Goal: Task Accomplishment & Management: Manage account settings

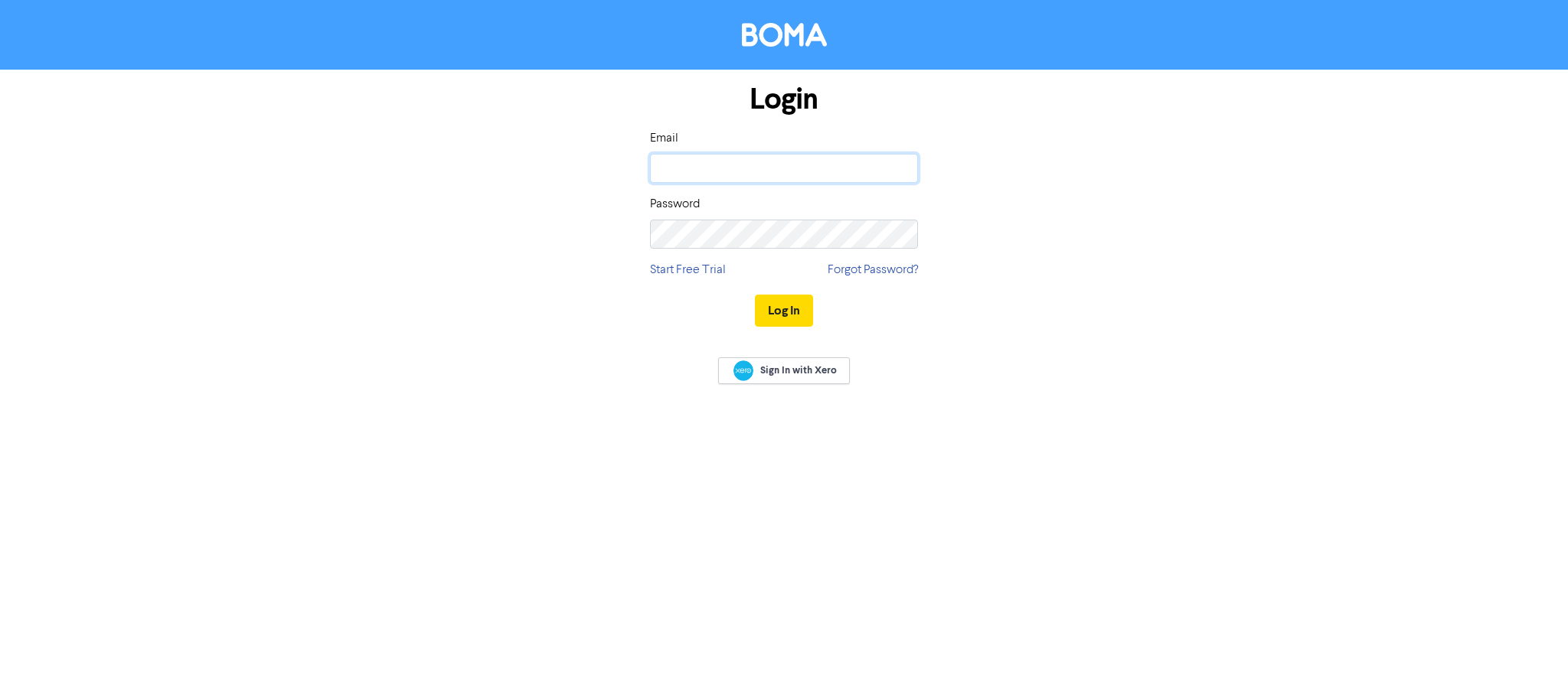
click at [684, 170] on input "email" at bounding box center [784, 169] width 268 height 29
type input "[PERSON_NAME][EMAIL_ADDRESS][DOMAIN_NAME]"
click at [391, 234] on div "Login Email [PERSON_NAME][EMAIL_ADDRESS][DOMAIN_NAME] Password Start Free Trial…" at bounding box center [784, 206] width 873 height 272
click at [755, 295] on button "Log In" at bounding box center [784, 311] width 58 height 32
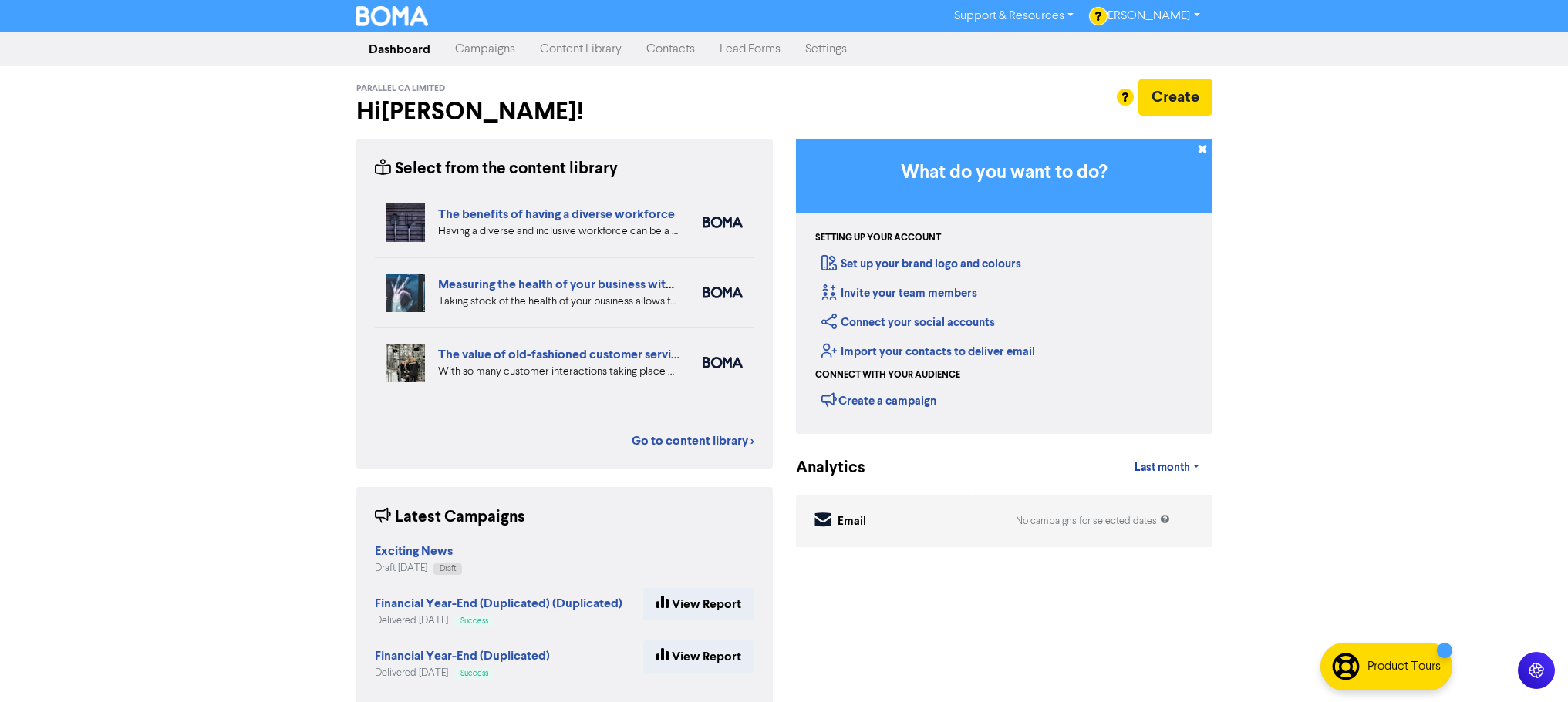
click at [489, 51] on link "Campaigns" at bounding box center [485, 50] width 85 height 31
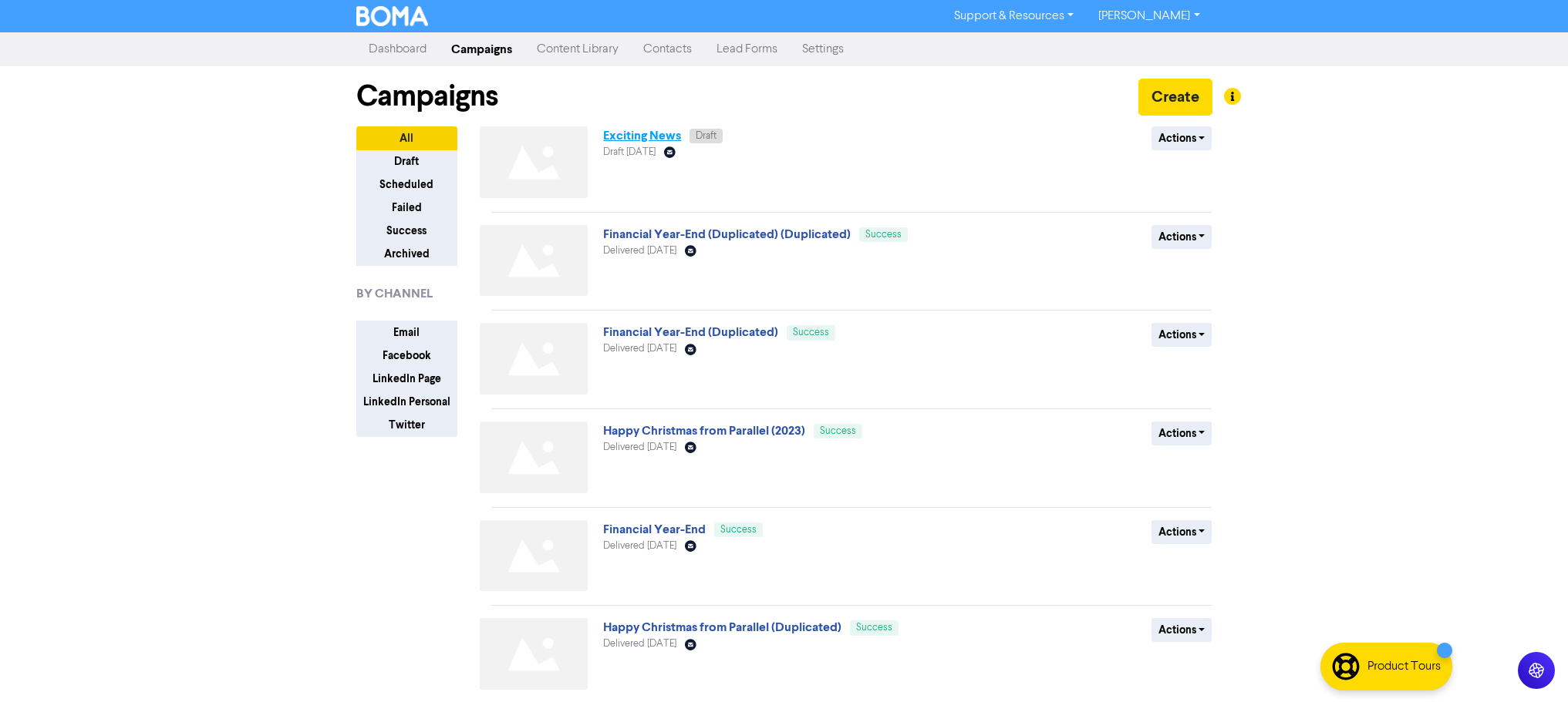
click at [661, 141] on link "Exciting News" at bounding box center [641, 136] width 78 height 16
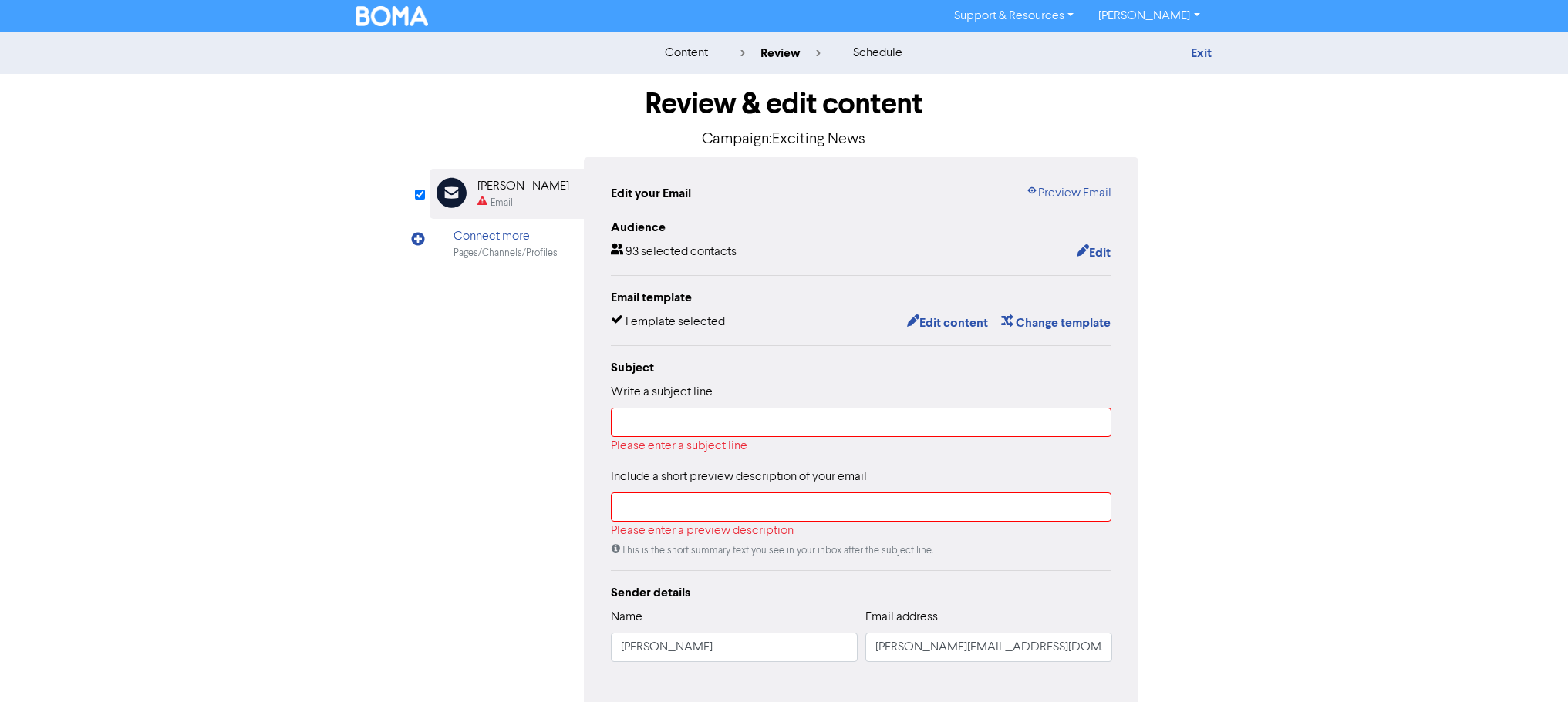
scroll to position [174, 0]
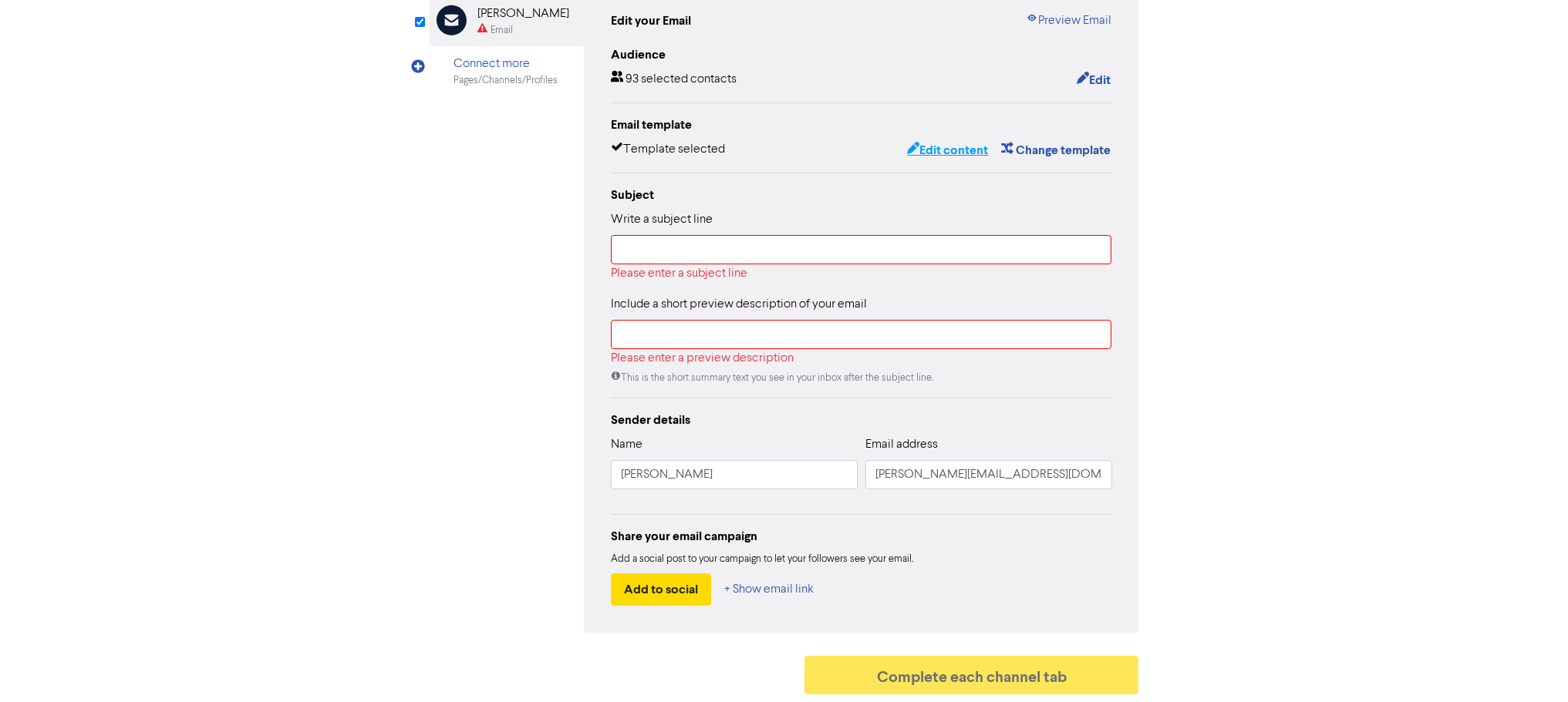
click at [946, 144] on button "Edit content" at bounding box center [947, 150] width 82 height 20
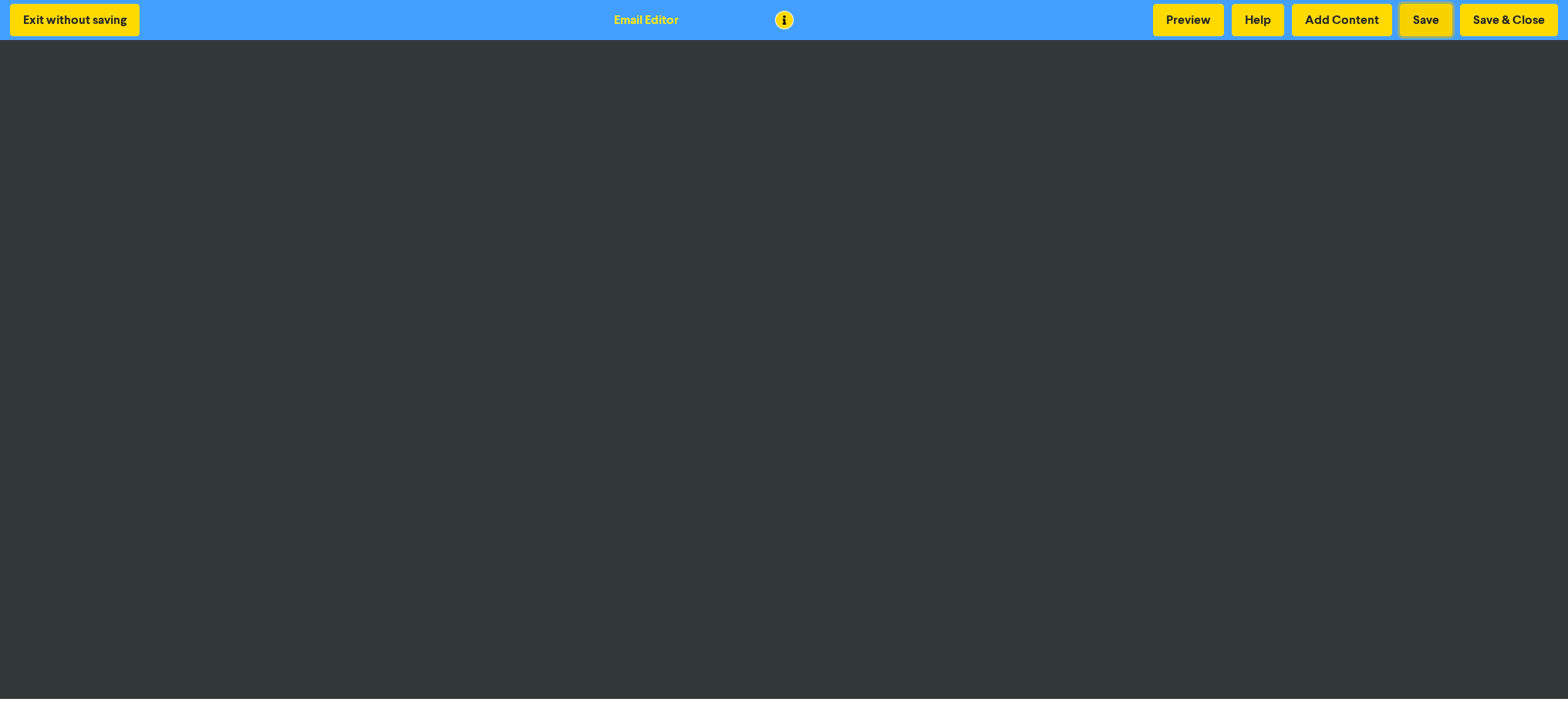
click at [1413, 13] on button "Save" at bounding box center [1426, 20] width 52 height 33
click at [1408, 14] on button "Save" at bounding box center [1426, 20] width 52 height 33
click at [1419, 26] on button "Save" at bounding box center [1426, 20] width 52 height 33
click at [1508, 16] on button "Save & Close" at bounding box center [1509, 20] width 98 height 33
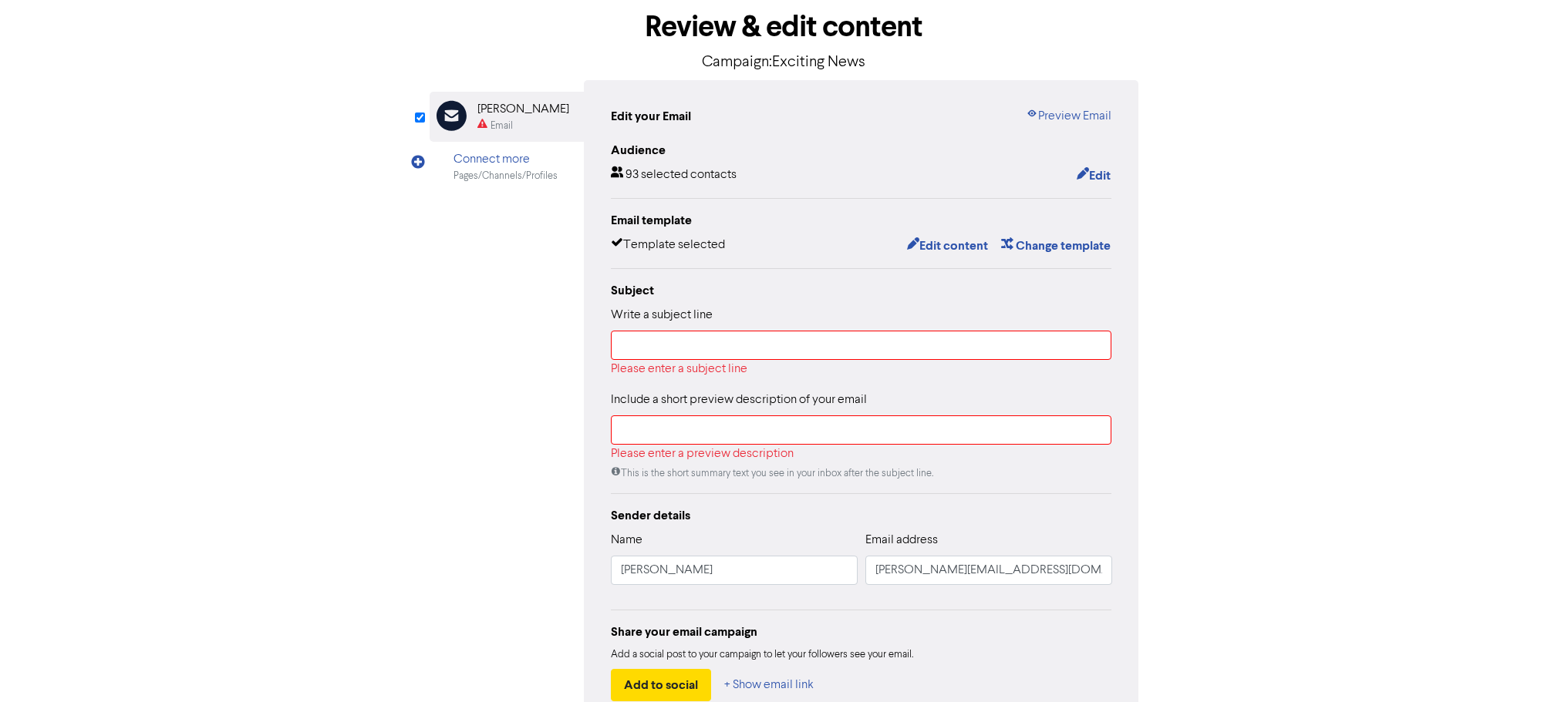
scroll to position [174, 0]
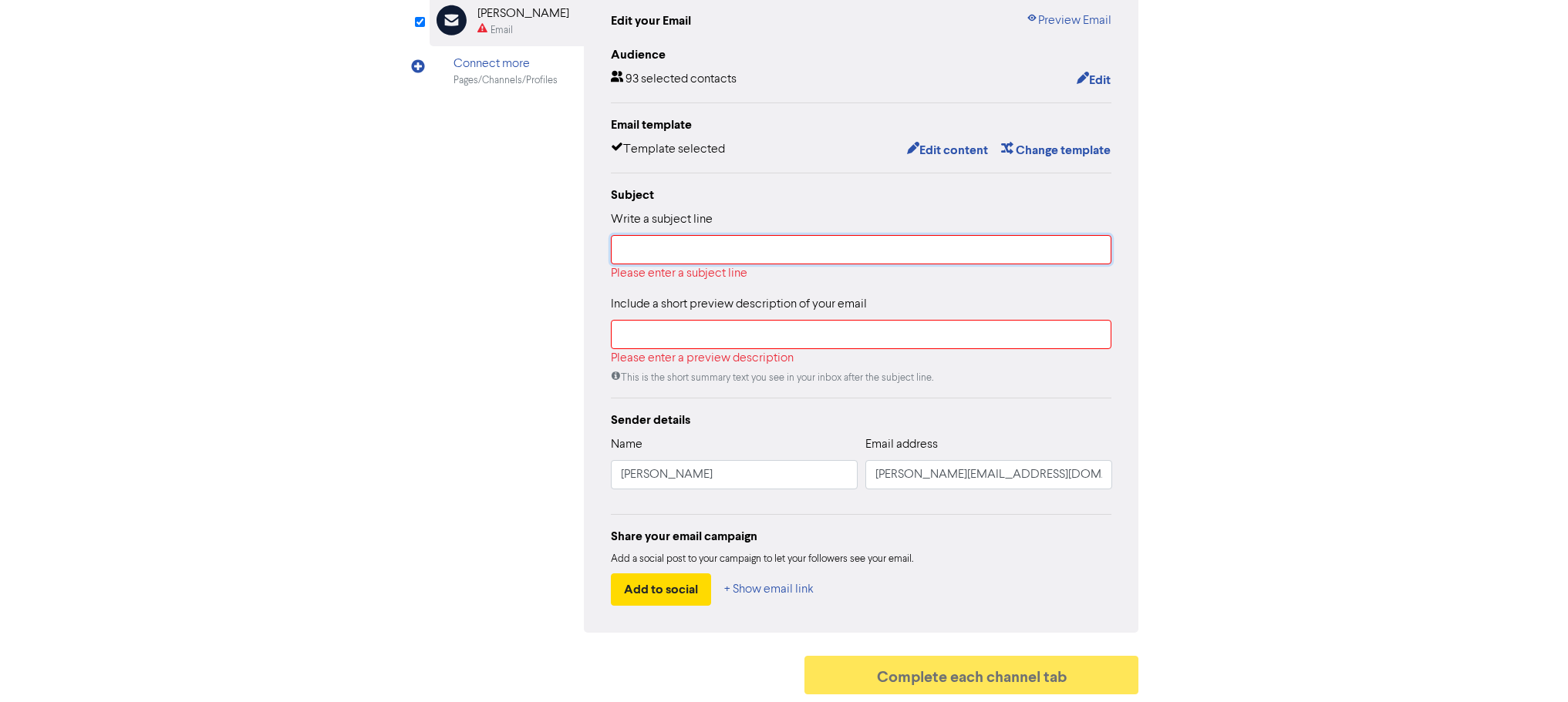
click at [657, 253] on input "text" at bounding box center [862, 250] width 501 height 29
click at [637, 245] on input "text" at bounding box center [862, 250] width 501 height 29
paste input "Exciting News – We’re Joining Forces with WF"
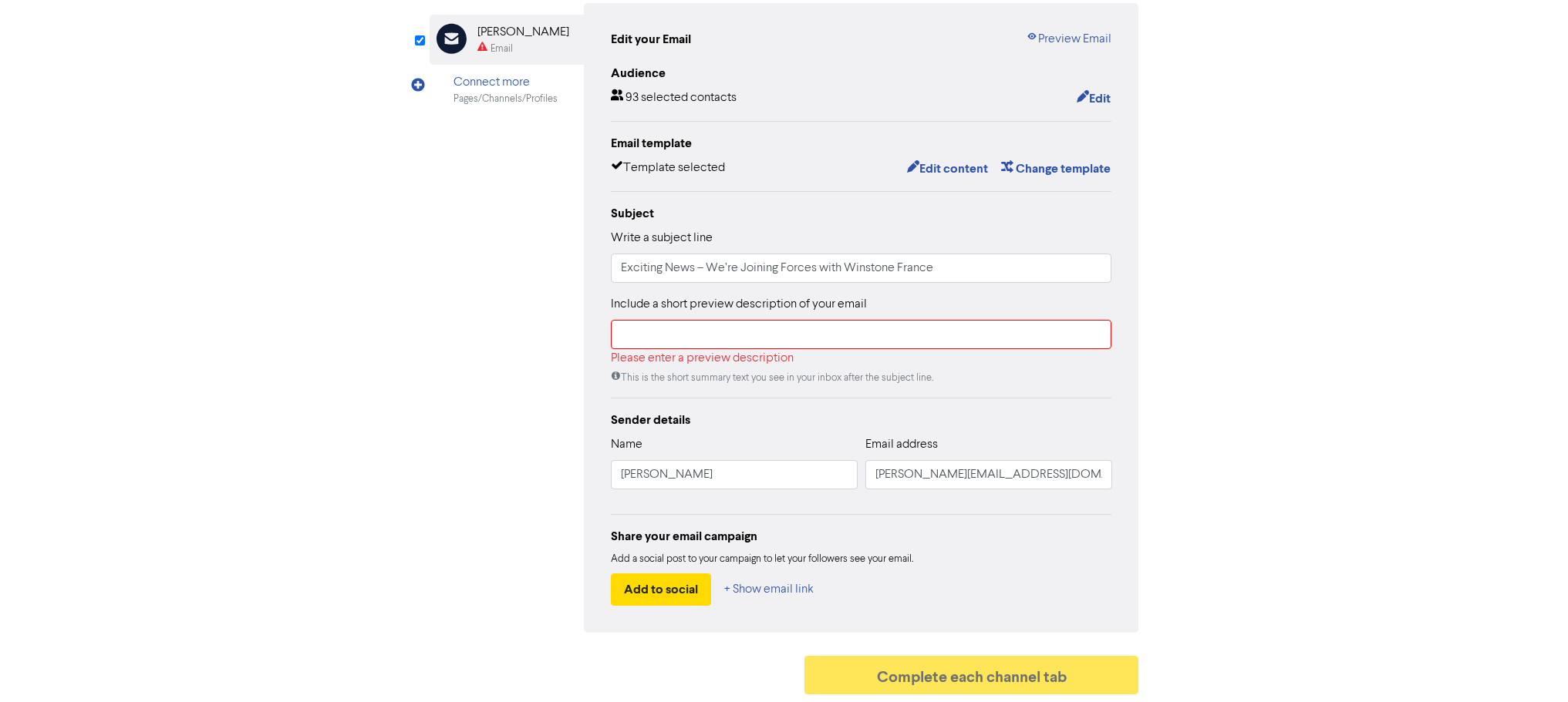
click at [783, 212] on div "Subject" at bounding box center [862, 213] width 501 height 19
click at [1338, 277] on div "content review schedule Exit Review & edit content Campaign: Exciting News Emai…" at bounding box center [784, 291] width 1568 height 824
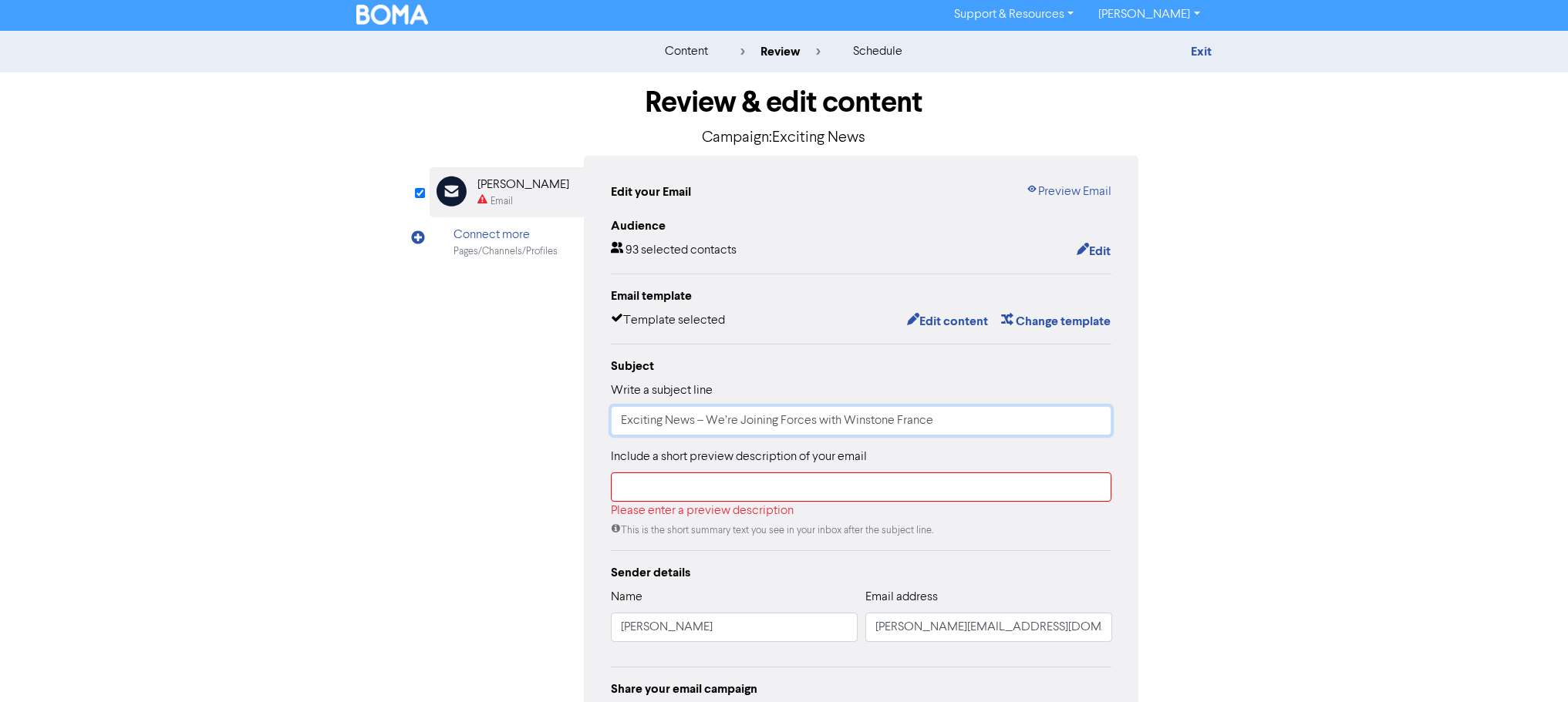
drag, startPoint x: 959, startPoint y: 423, endPoint x: 483, endPoint y: 433, distance: 476.1
click at [483, 433] on div "Email Created with Sketch. [PERSON_NAME] Email Connect more Pages/Channels/Prof…" at bounding box center [784, 471] width 710 height 630
click at [591, 430] on div "Edit your Email Preview Email Audience 93 selected contacts Edit Email template…" at bounding box center [862, 471] width 555 height 630
drag, startPoint x: 709, startPoint y: 423, endPoint x: 526, endPoint y: 425, distance: 183.0
click at [526, 425] on div "Email Created with Sketch. [PERSON_NAME] Email Connect more Pages/Channels/Prof…" at bounding box center [784, 471] width 710 height 630
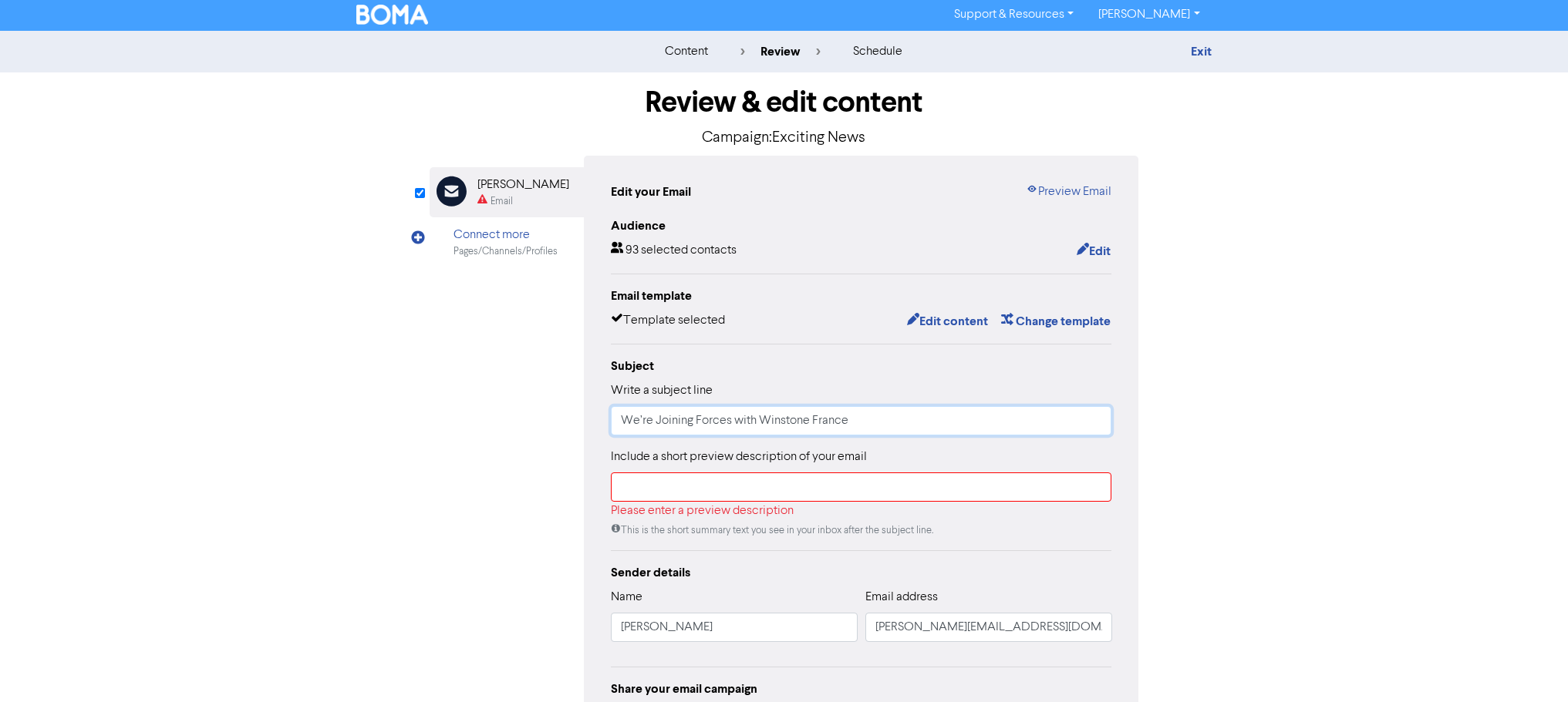
scroll to position [156, 0]
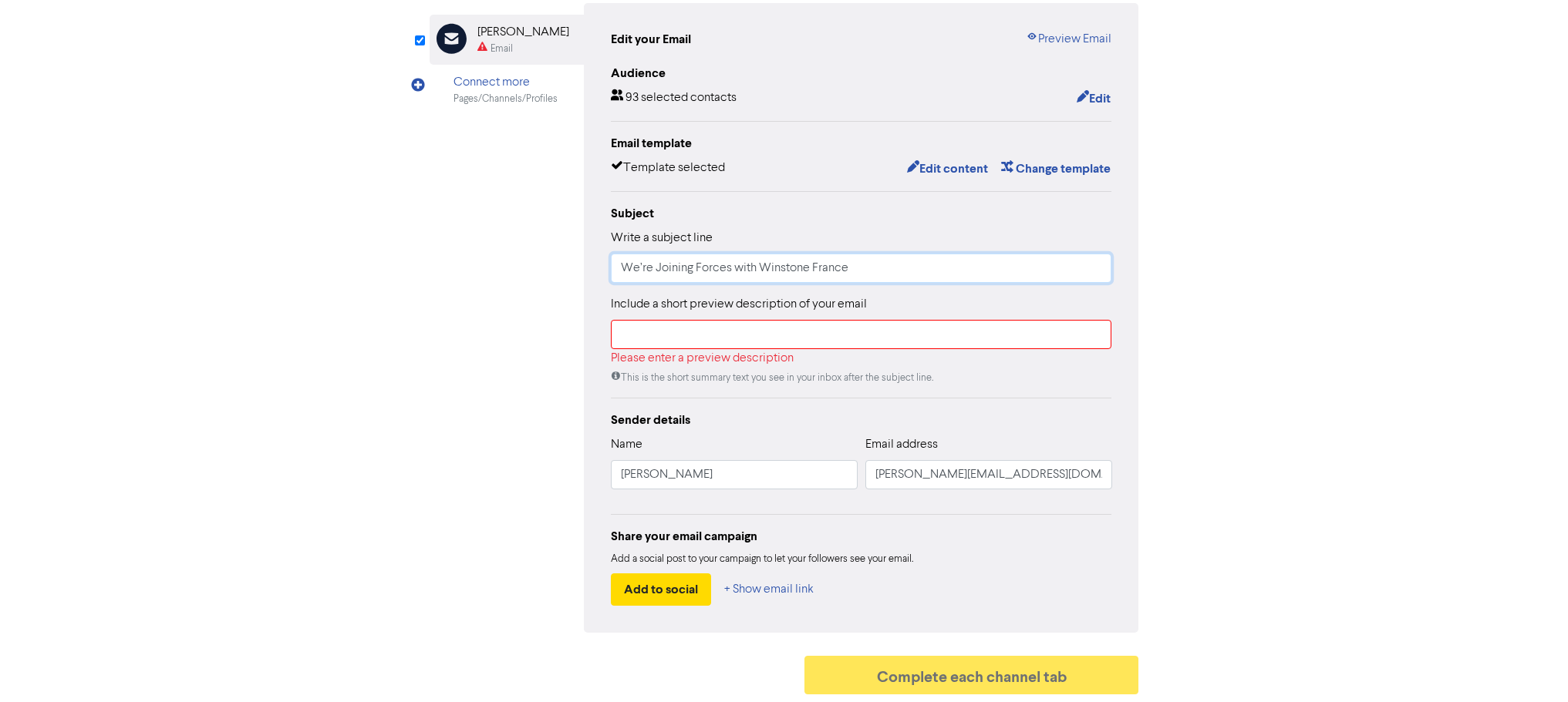
type input "We’re Joining Forces with Winstone France"
click at [1200, 518] on div "Review & edit content Campaign: Exciting News Email Created with Sketch. [PERSO…" at bounding box center [784, 311] width 880 height 783
click at [706, 338] on input "text" at bounding box center [862, 335] width 501 height 29
click at [886, 271] on input "We’re Joining Forces with Winstone France" at bounding box center [862, 269] width 501 height 29
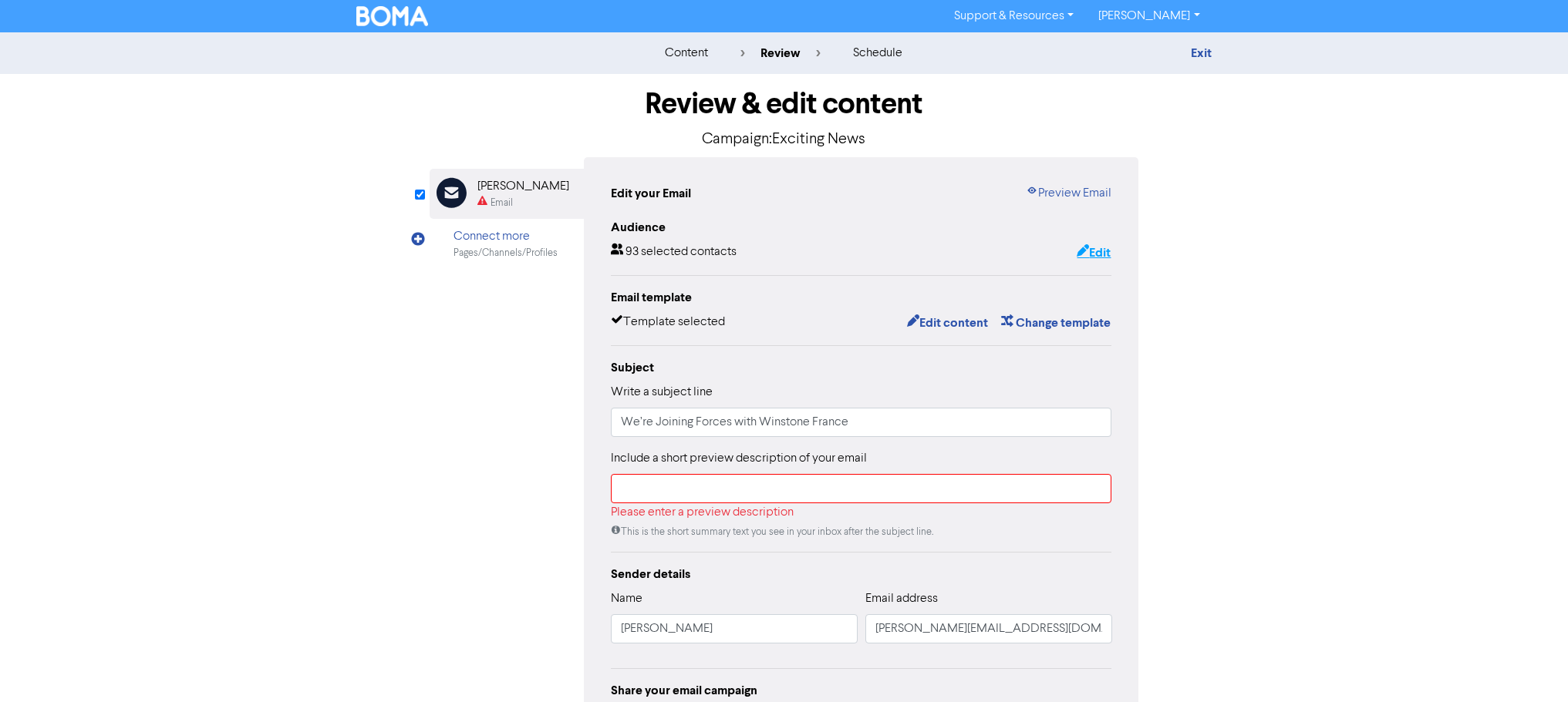
click at [1104, 255] on button "Edit" at bounding box center [1093, 252] width 35 height 20
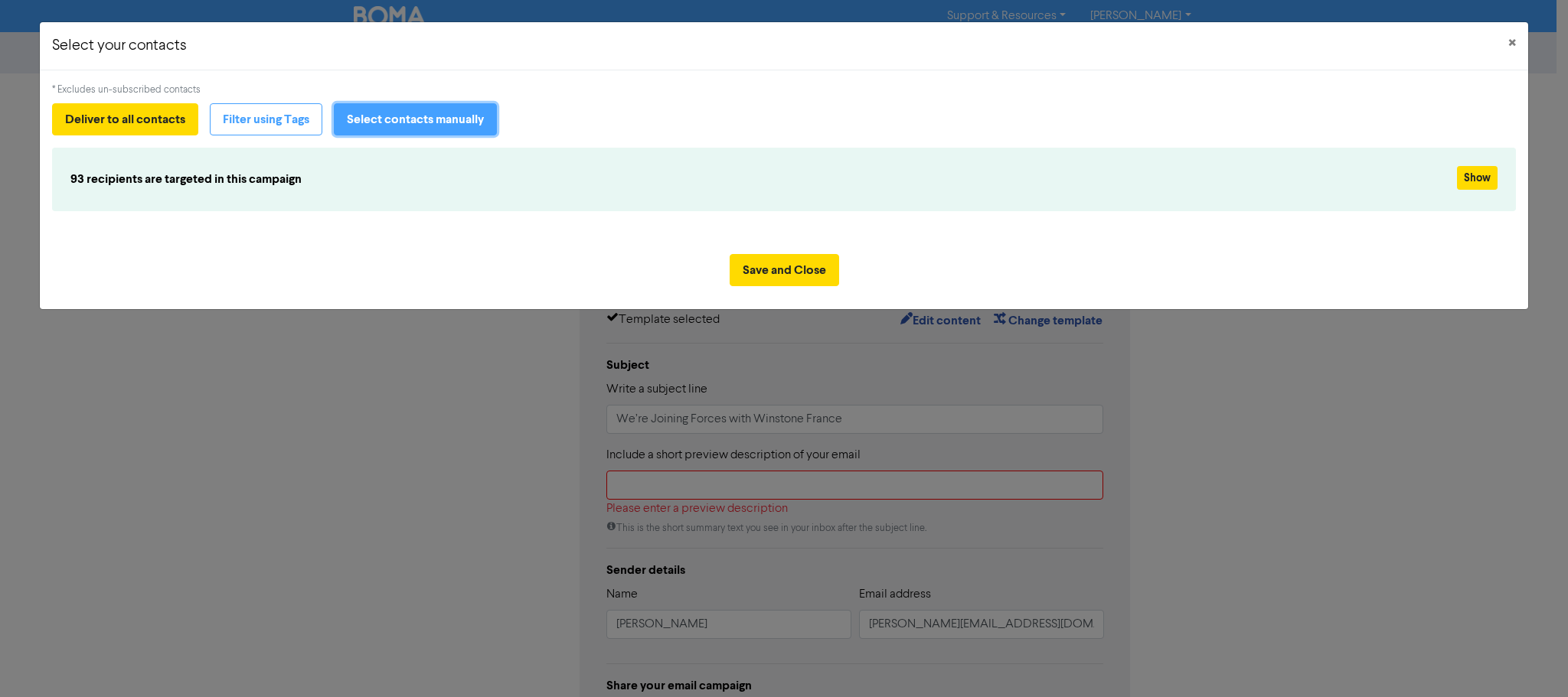
click at [417, 130] on button "Select contacts manually" at bounding box center [415, 119] width 163 height 32
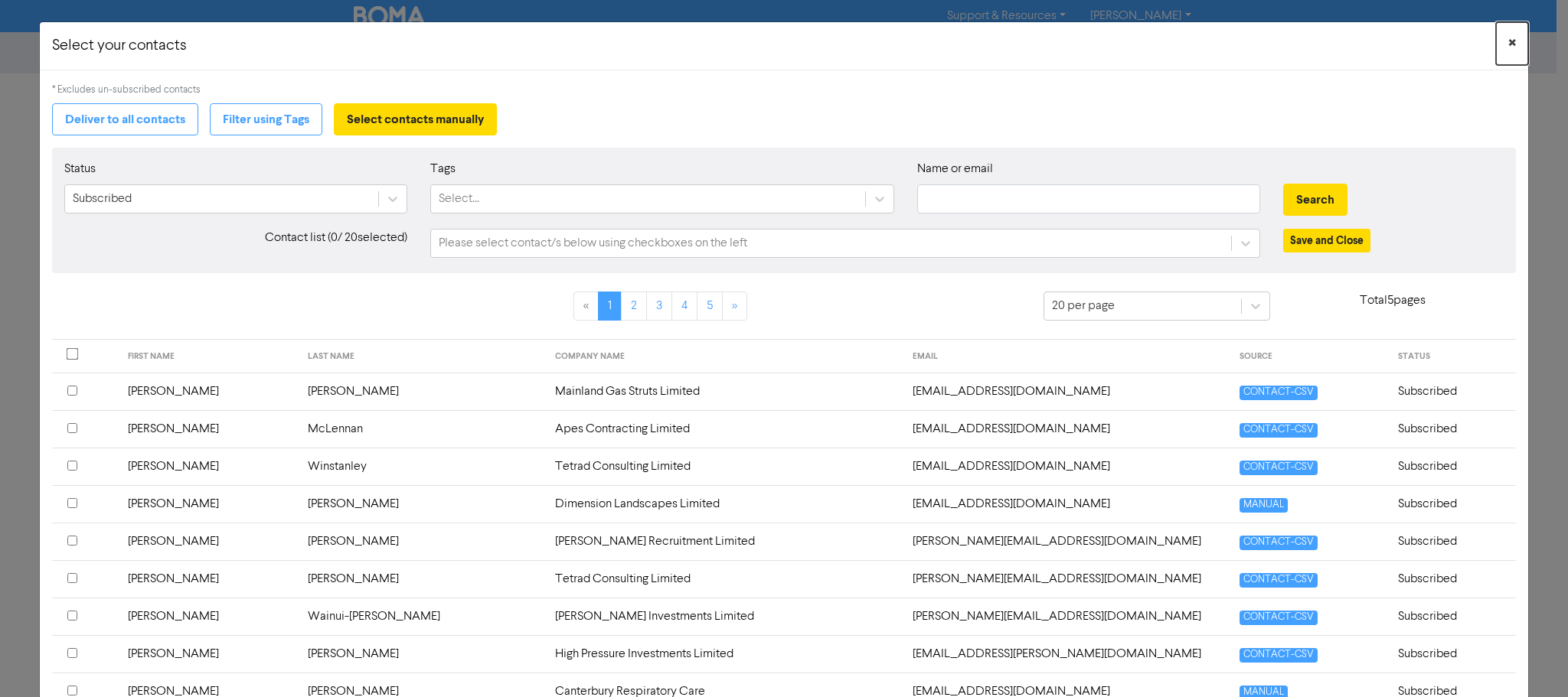
click at [1508, 44] on span "×" at bounding box center [1511, 44] width 7 height 23
click at [1001, 199] on input "text" at bounding box center [1088, 199] width 342 height 29
type input "d"
click at [1314, 243] on button "Save and Close" at bounding box center [1327, 240] width 88 height 24
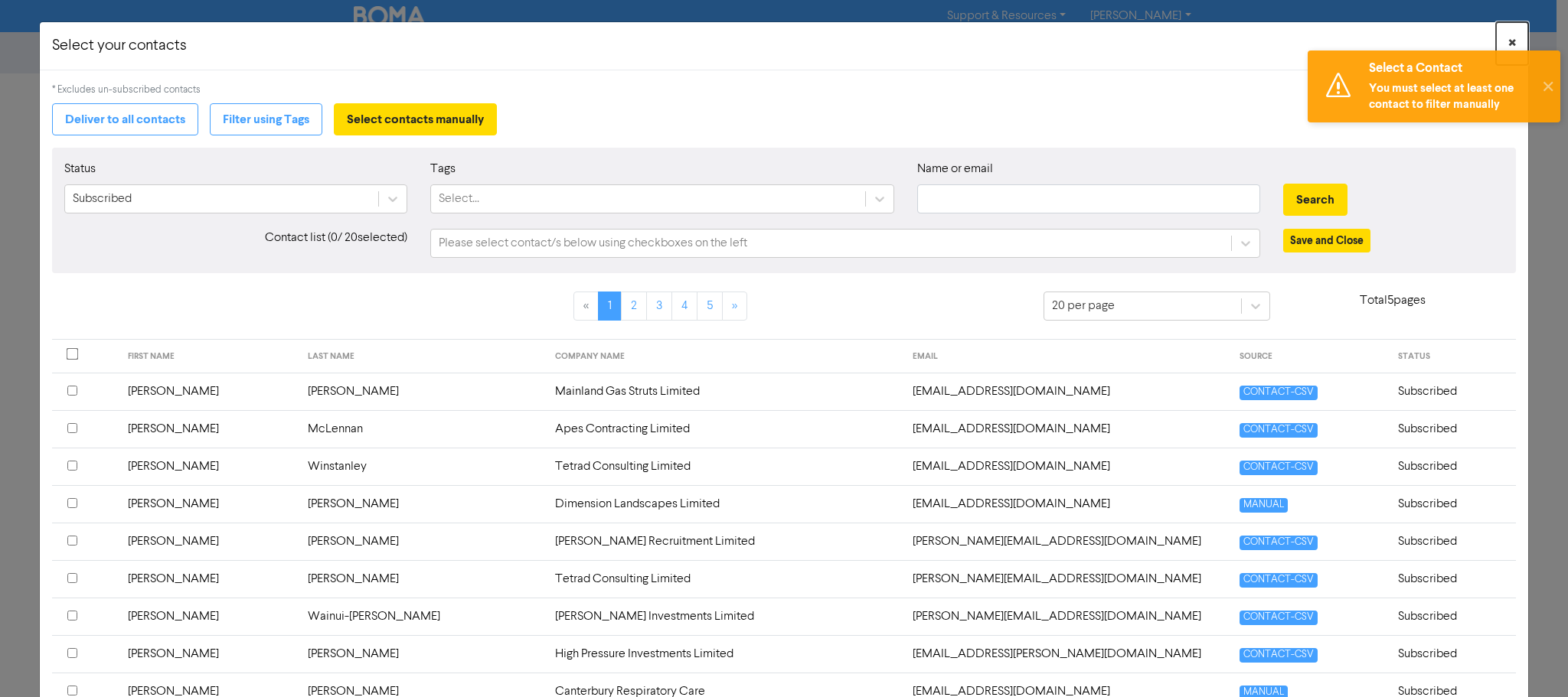
click at [1508, 37] on span "×" at bounding box center [1511, 44] width 7 height 23
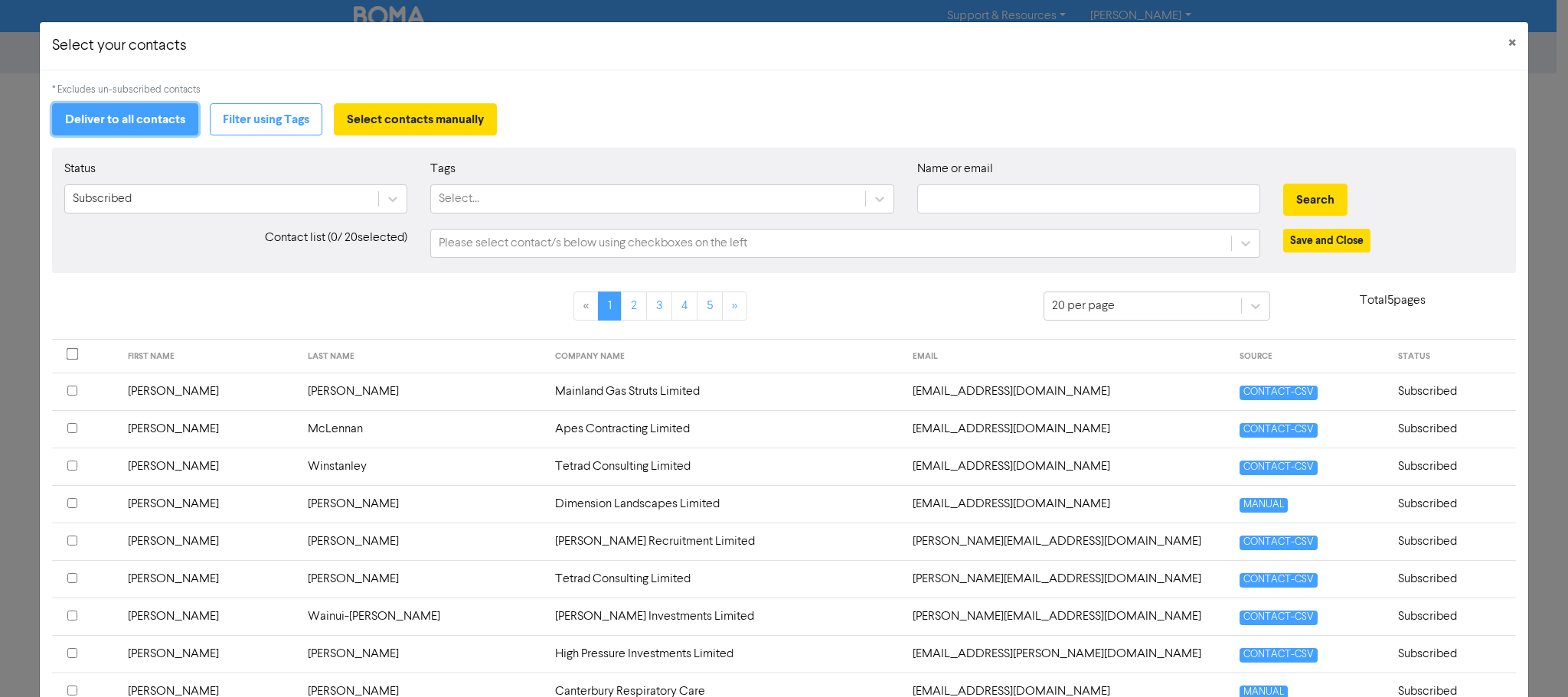
click at [139, 130] on button "Deliver to all contacts" at bounding box center [125, 119] width 146 height 32
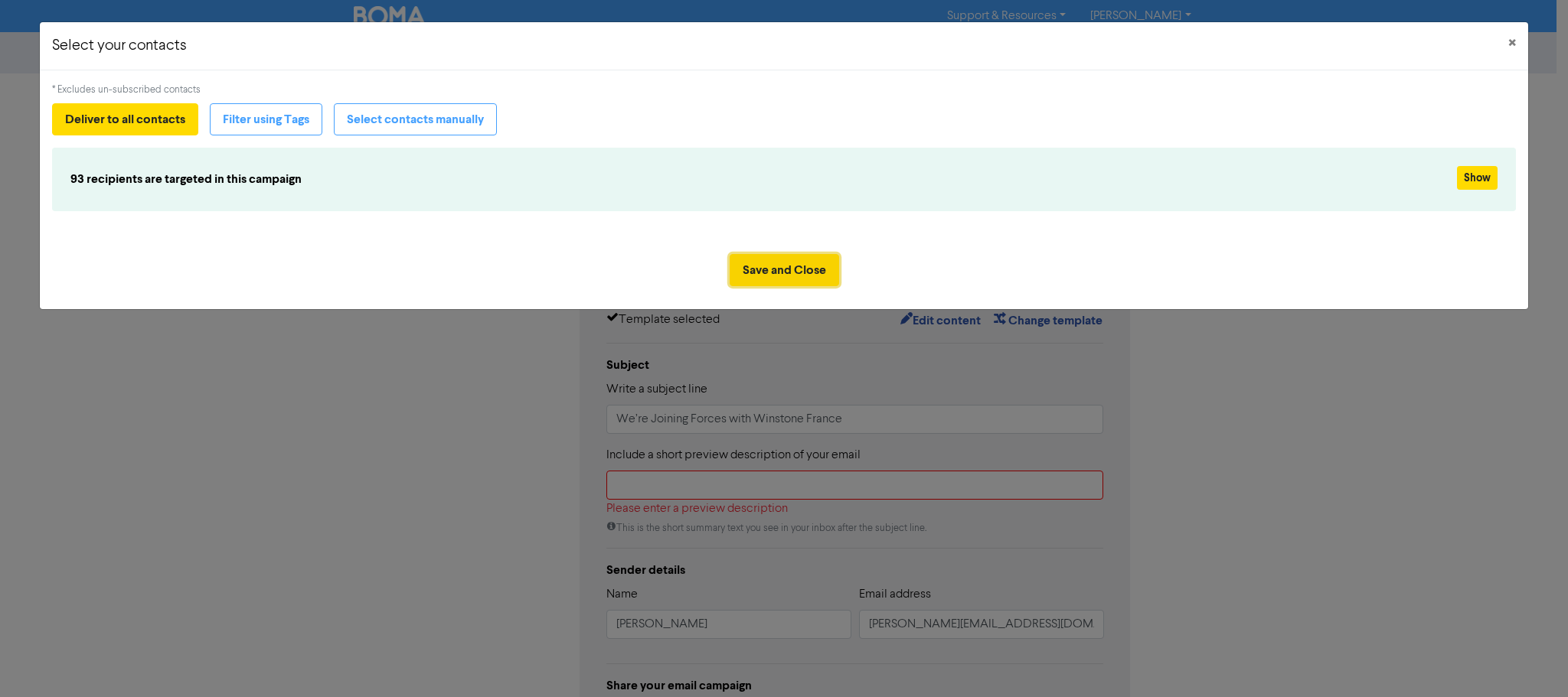
click at [786, 277] on button "Save and Close" at bounding box center [784, 271] width 109 height 32
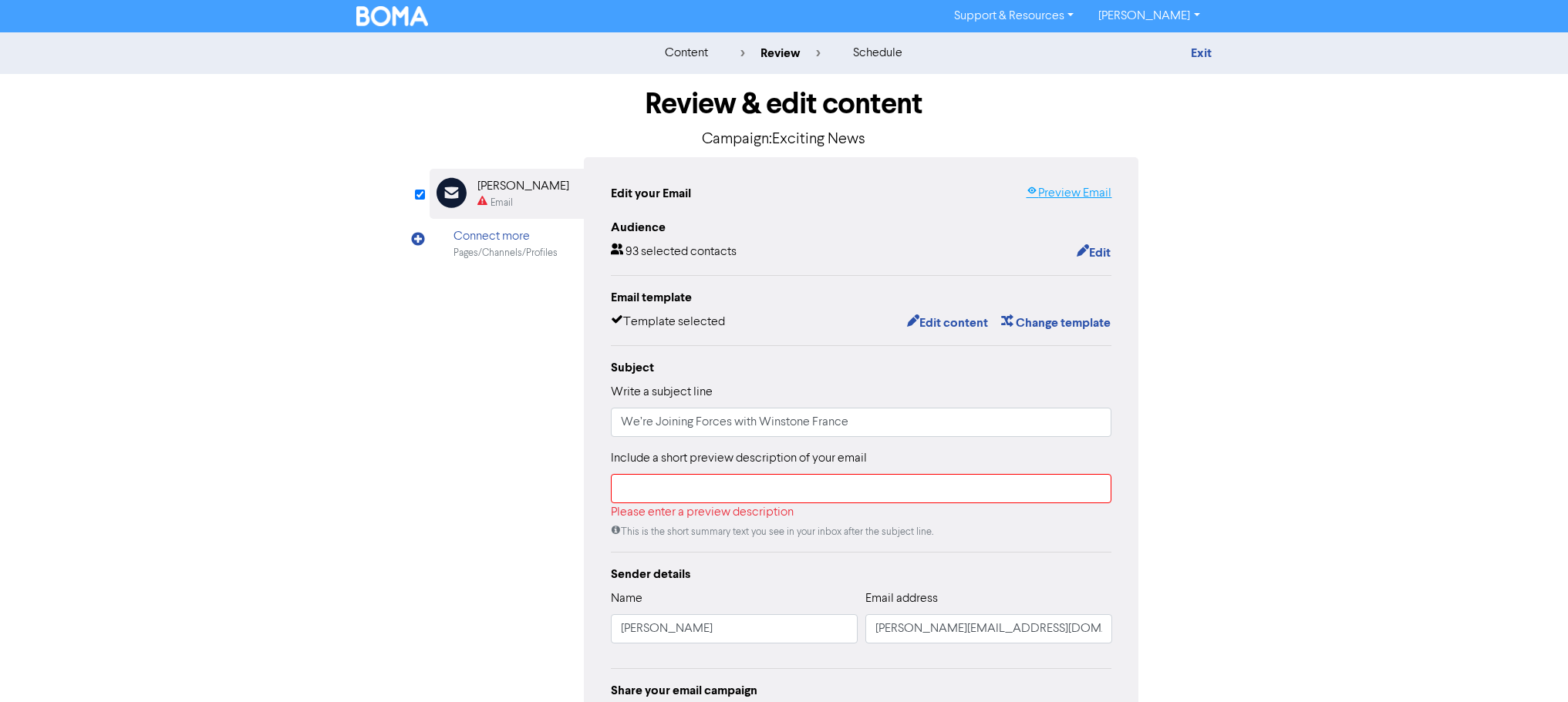
click at [1052, 197] on link "Preview Email" at bounding box center [1068, 193] width 86 height 19
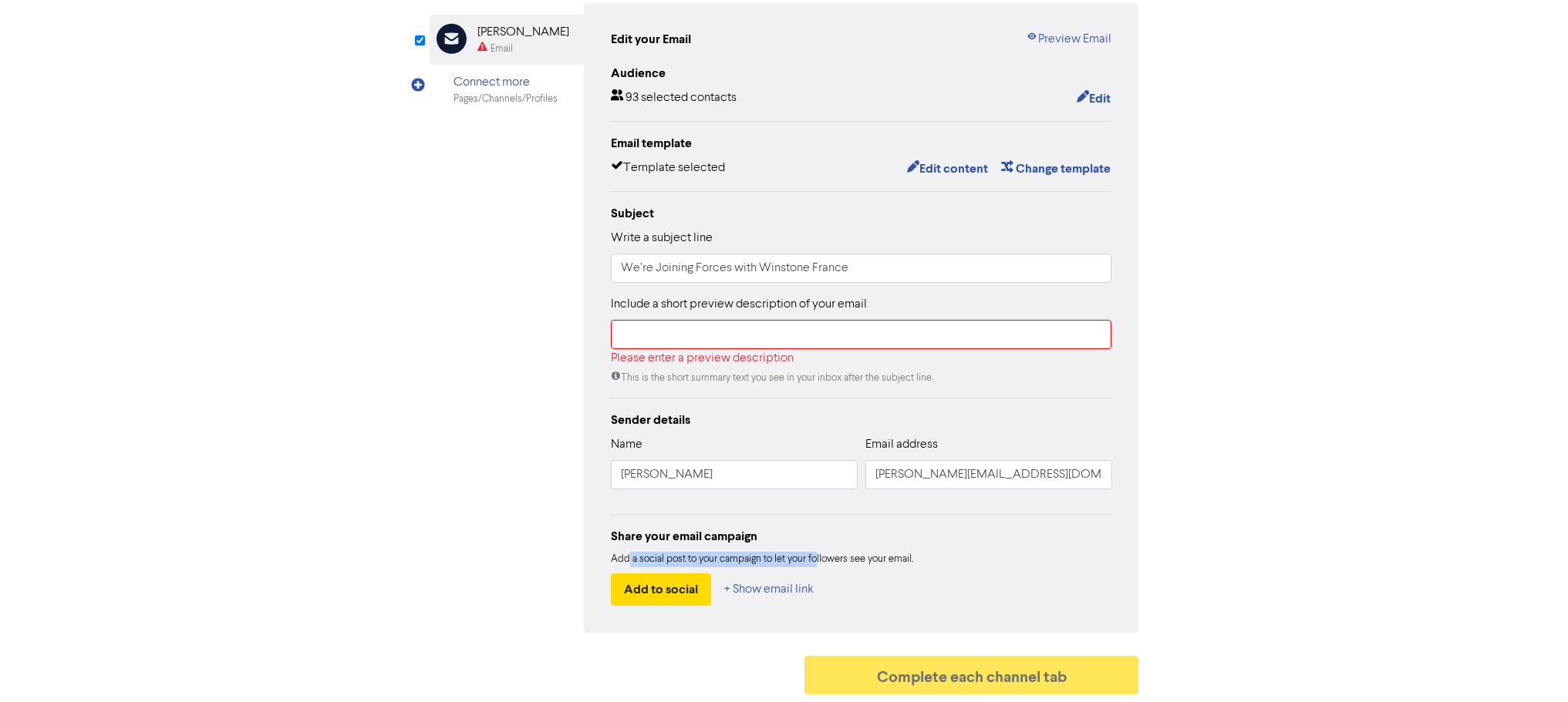
drag, startPoint x: 627, startPoint y: 561, endPoint x: 818, endPoint y: 558, distance: 191.0
click at [818, 558] on div "Add a social post to your campaign to let your followers see your email." at bounding box center [862, 559] width 501 height 16
drag, startPoint x: 918, startPoint y: 561, endPoint x: 700, endPoint y: 561, distance: 218.0
click at [700, 561] on div "Add a social post to your campaign to let your followers see your email." at bounding box center [862, 559] width 501 height 16
click at [652, 562] on div "Add a social post to your campaign to let your followers see your email." at bounding box center [862, 559] width 501 height 16
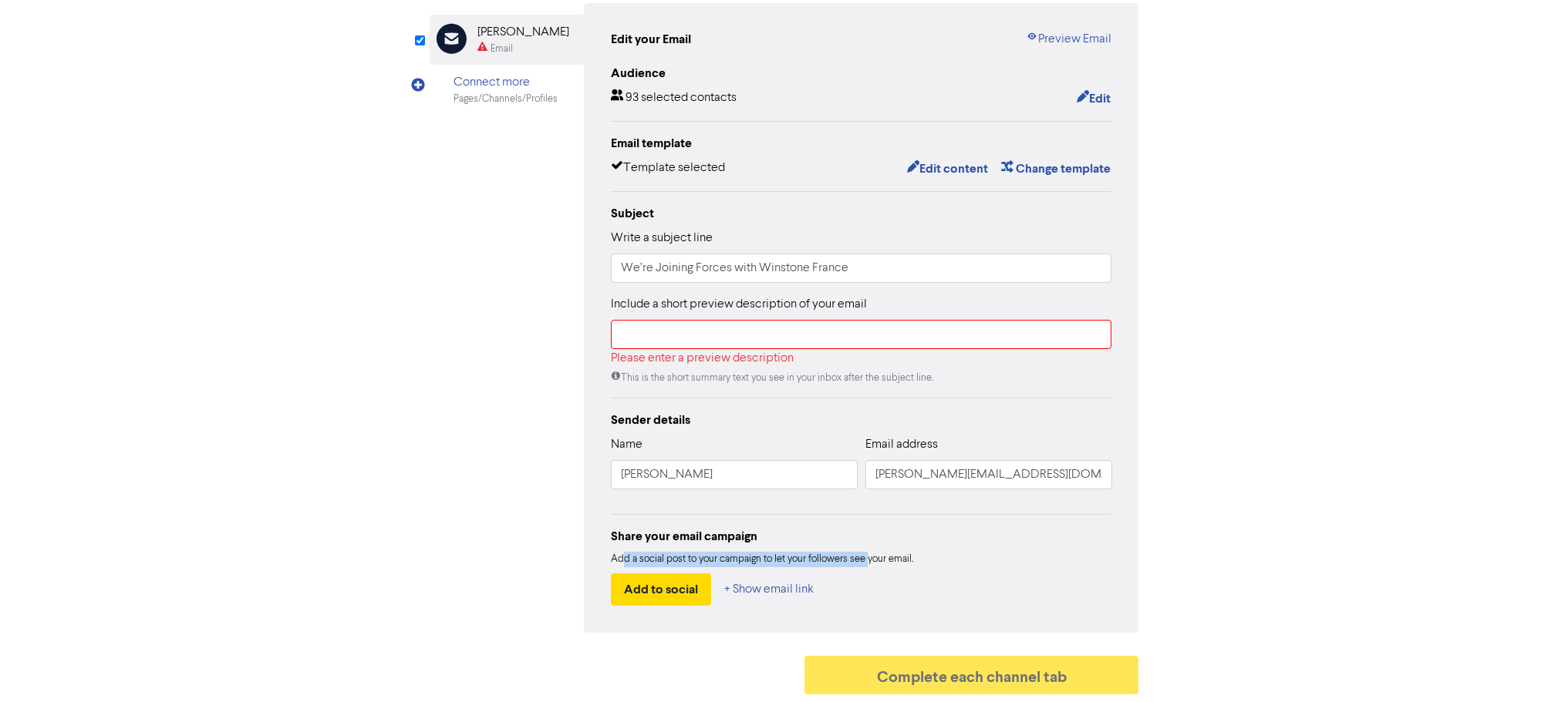
drag, startPoint x: 621, startPoint y: 559, endPoint x: 879, endPoint y: 559, distance: 258.0
click at [876, 559] on div "Add a social post to your campaign to let your followers see your email." at bounding box center [862, 559] width 501 height 16
drag, startPoint x: 935, startPoint y: 558, endPoint x: 572, endPoint y: 563, distance: 363.0
click at [579, 563] on div "Email Created with Sketch. [PERSON_NAME] Email Connect more Pages/Channels/Prof…" at bounding box center [784, 318] width 710 height 630
click at [506, 563] on div "Email Created with Sketch. [PERSON_NAME] Email Connect more Pages/Channels/Prof…" at bounding box center [784, 318] width 710 height 630
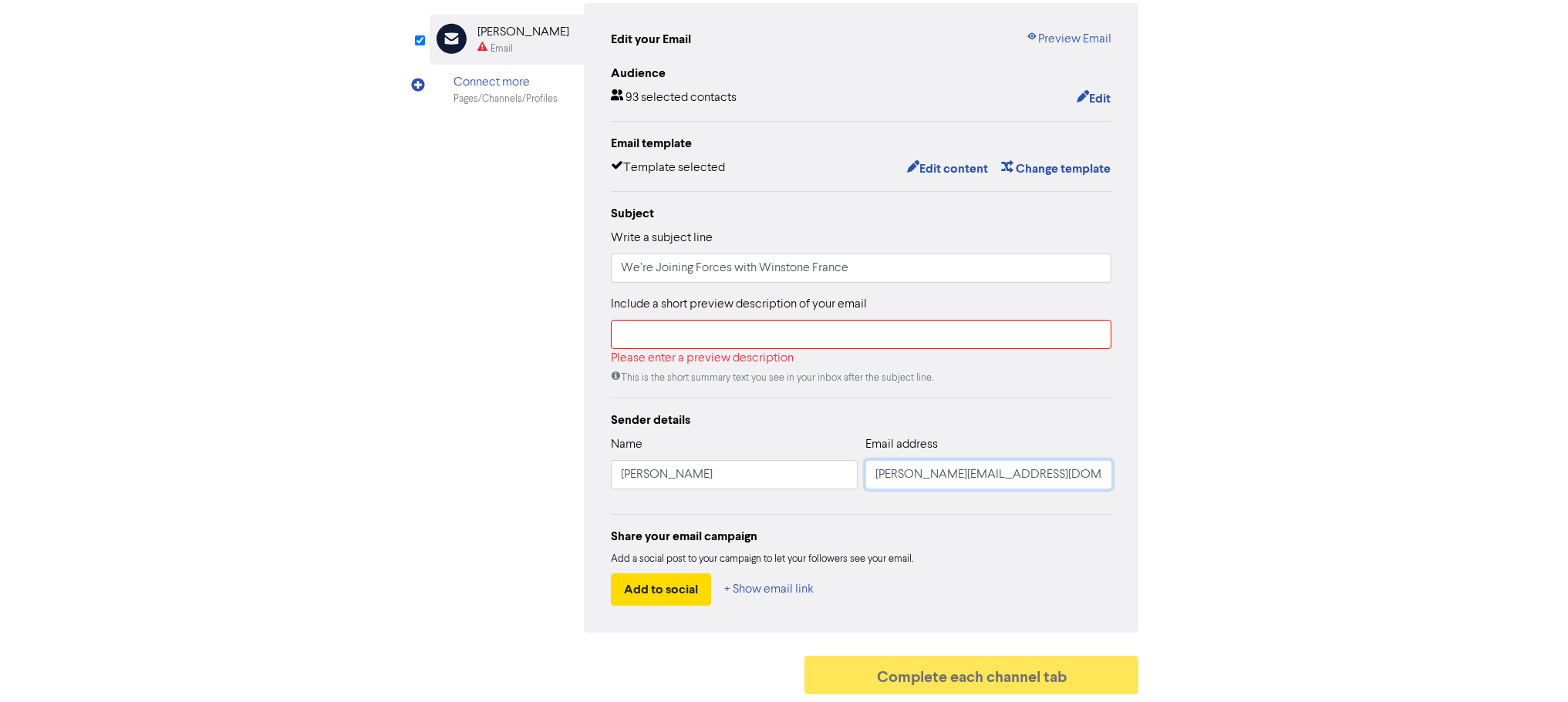
click at [996, 477] on input "[PERSON_NAME][EMAIL_ADDRESS][DOMAIN_NAME]" at bounding box center [989, 475] width 247 height 29
click at [735, 488] on input "[PERSON_NAME]" at bounding box center [734, 475] width 247 height 29
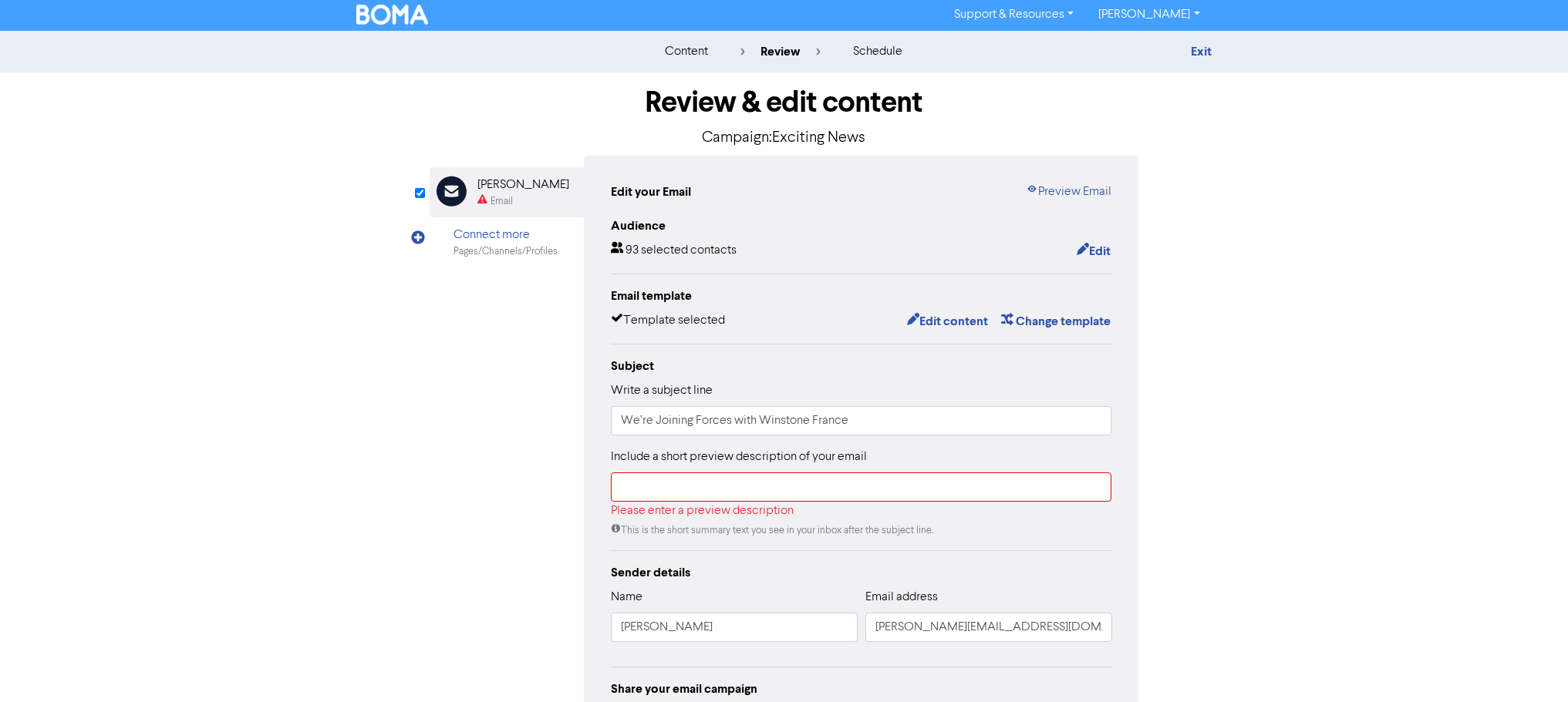
click at [500, 236] on div "Connect more" at bounding box center [505, 235] width 104 height 19
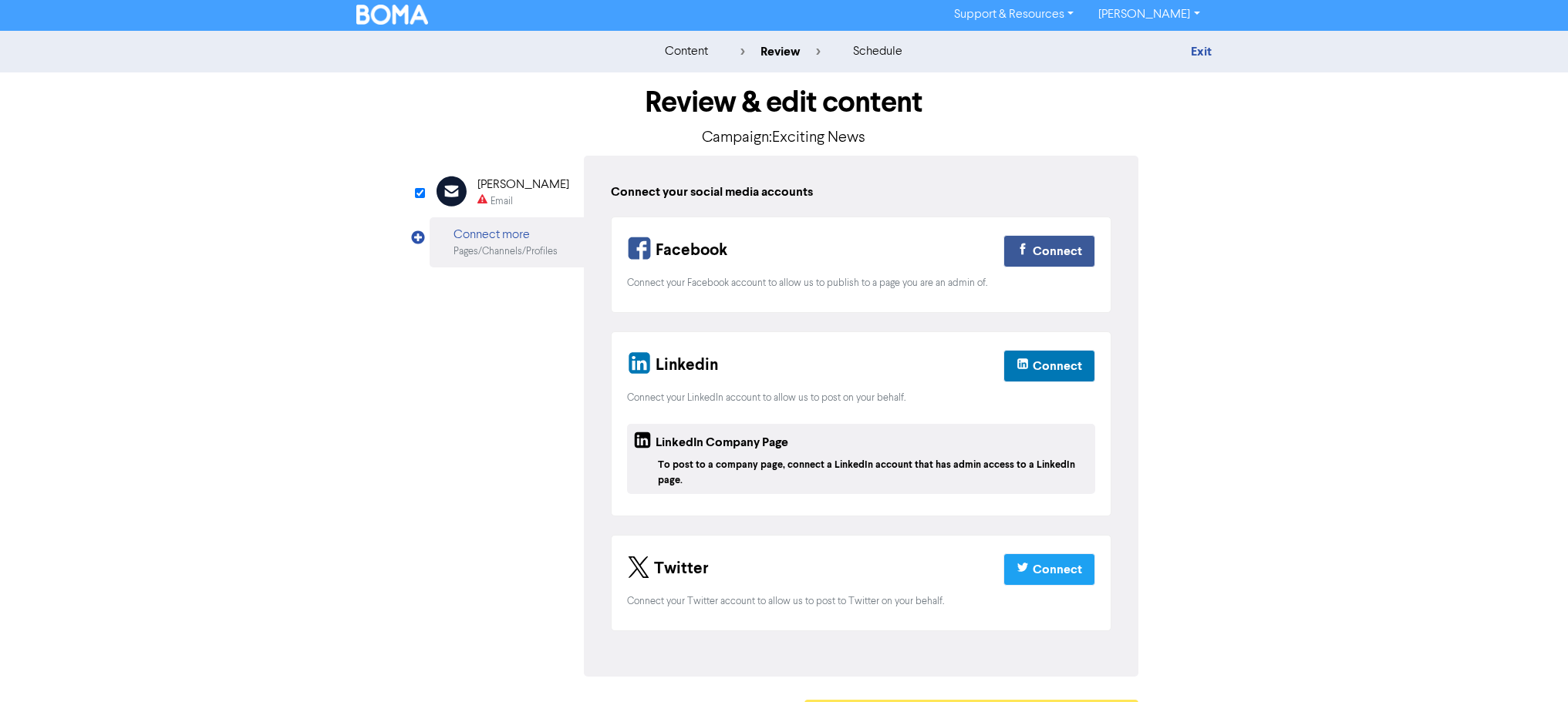
click at [502, 190] on div "[PERSON_NAME]" at bounding box center [523, 184] width 91 height 19
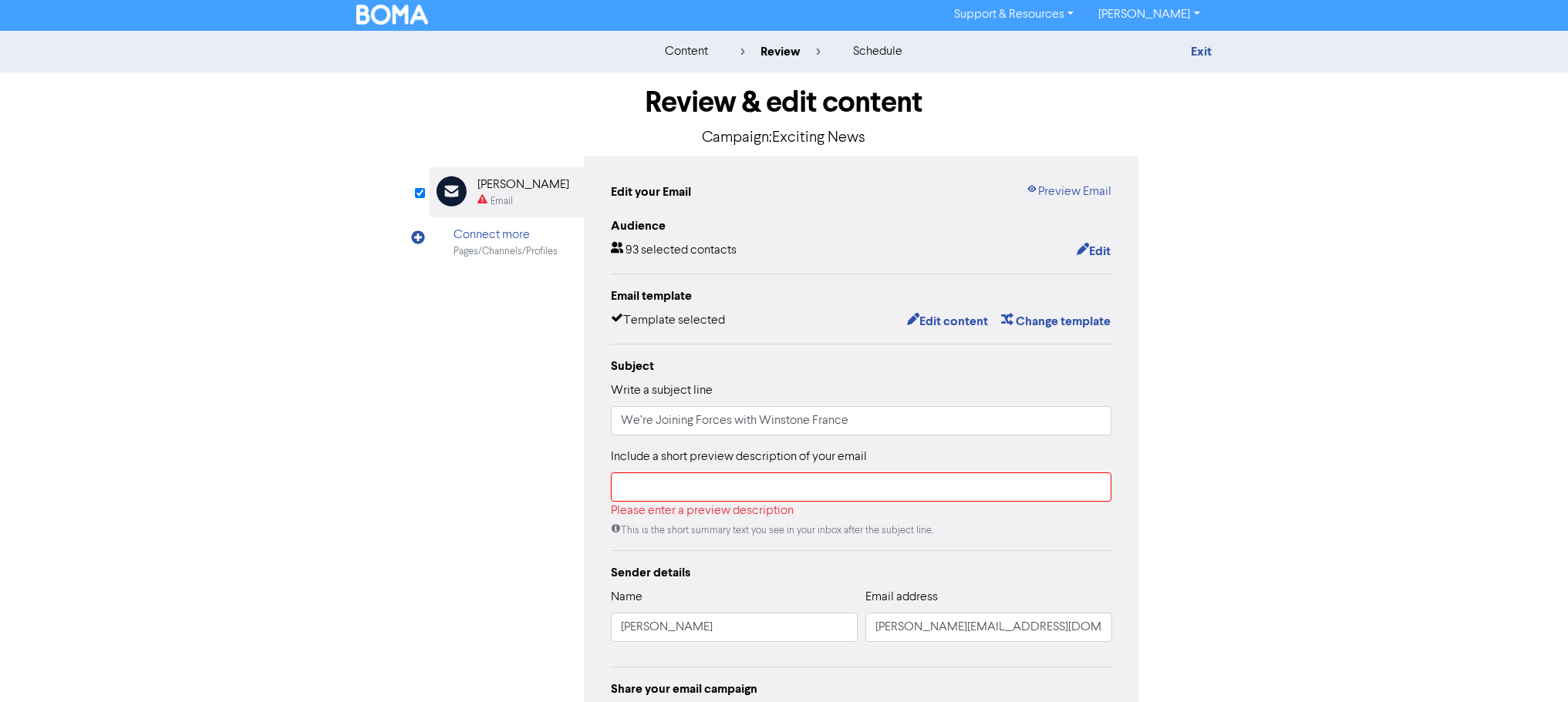
scroll to position [156, 0]
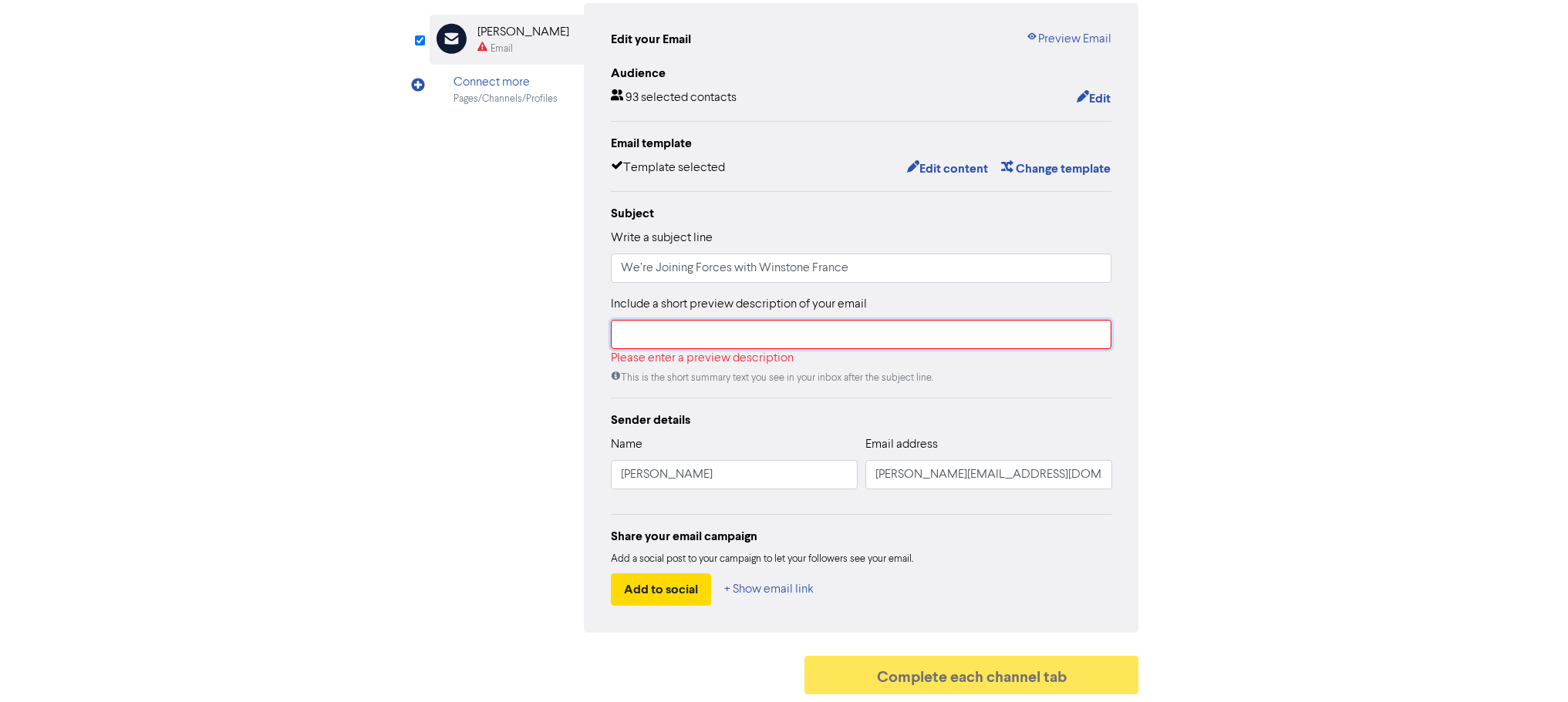
click at [702, 336] on input "text" at bounding box center [862, 335] width 501 height 29
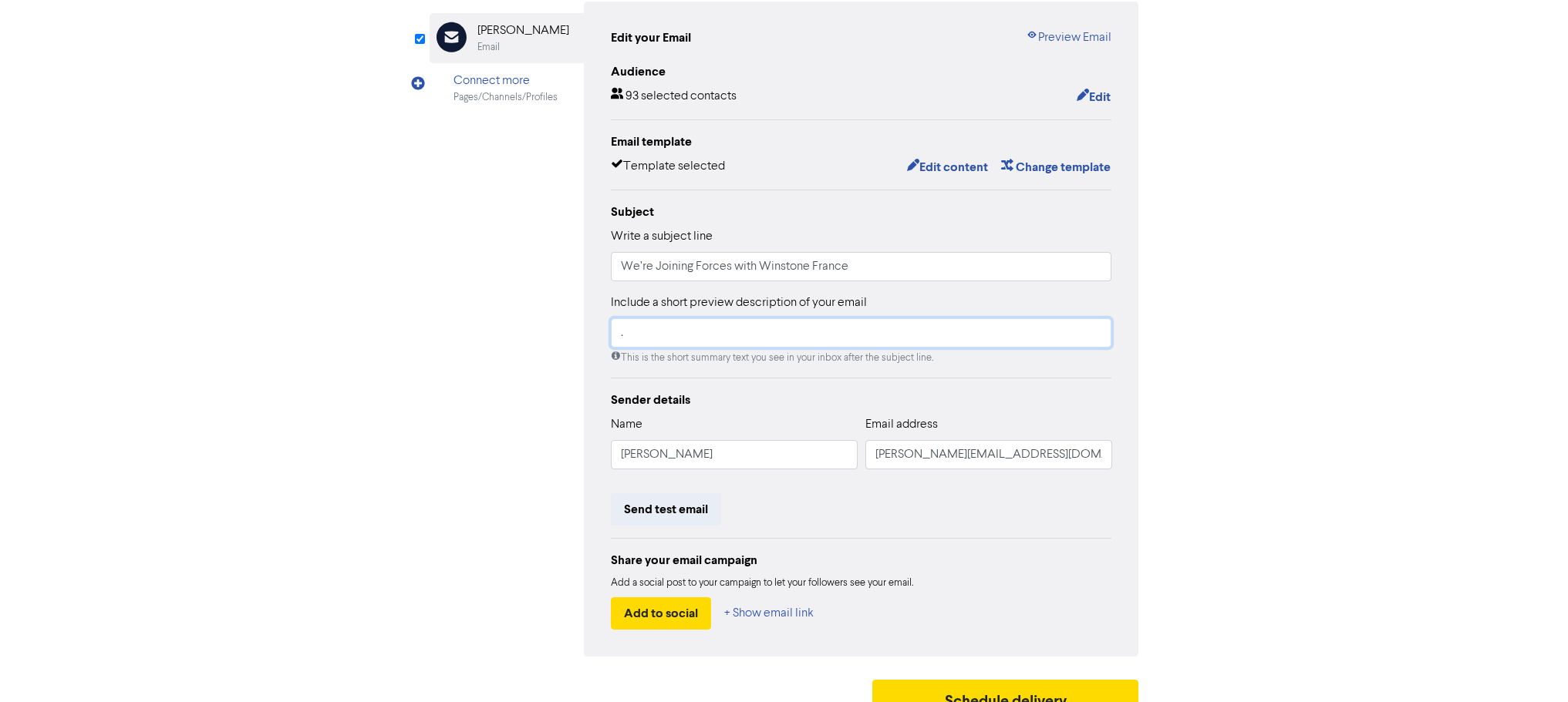
scroll to position [181, 0]
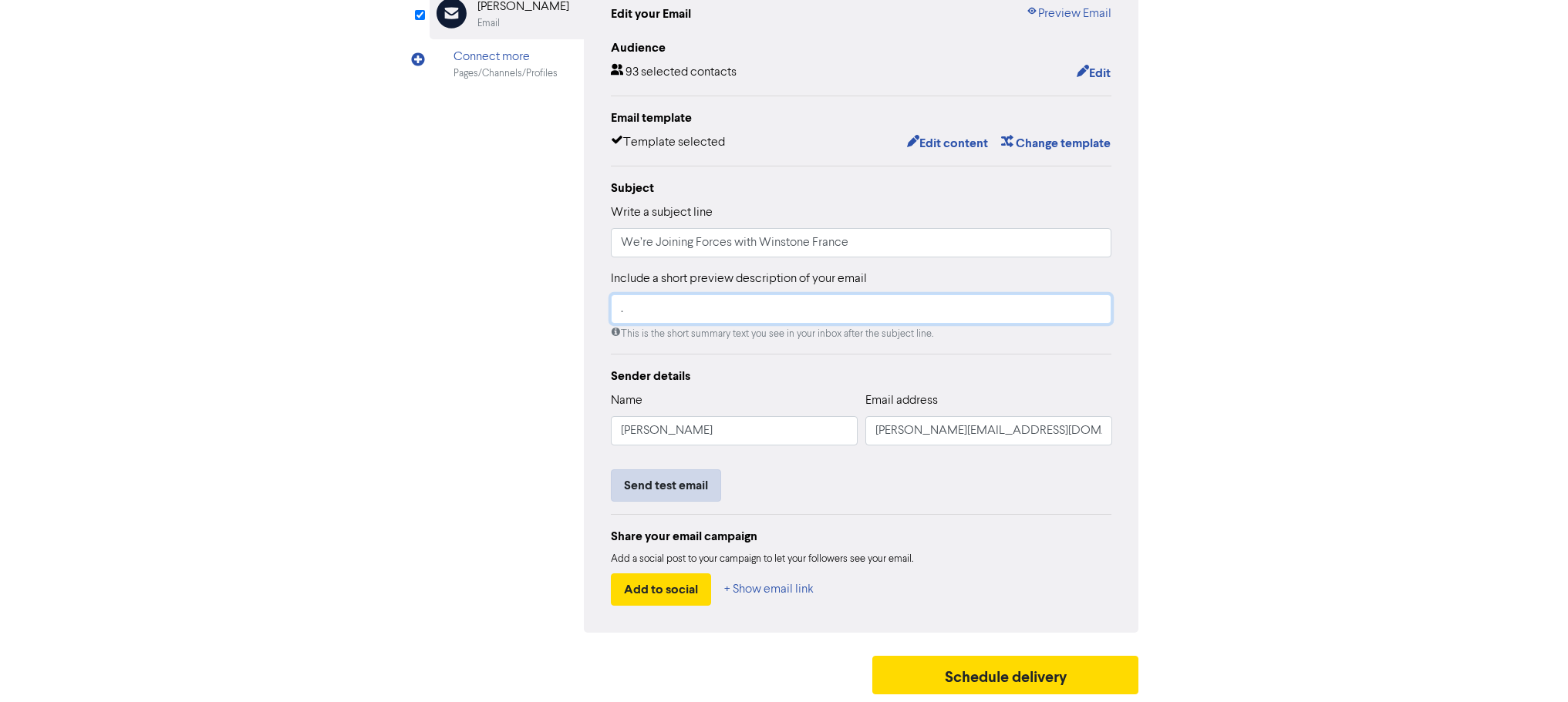
type input "."
click at [658, 487] on button "Send test email" at bounding box center [666, 486] width 110 height 33
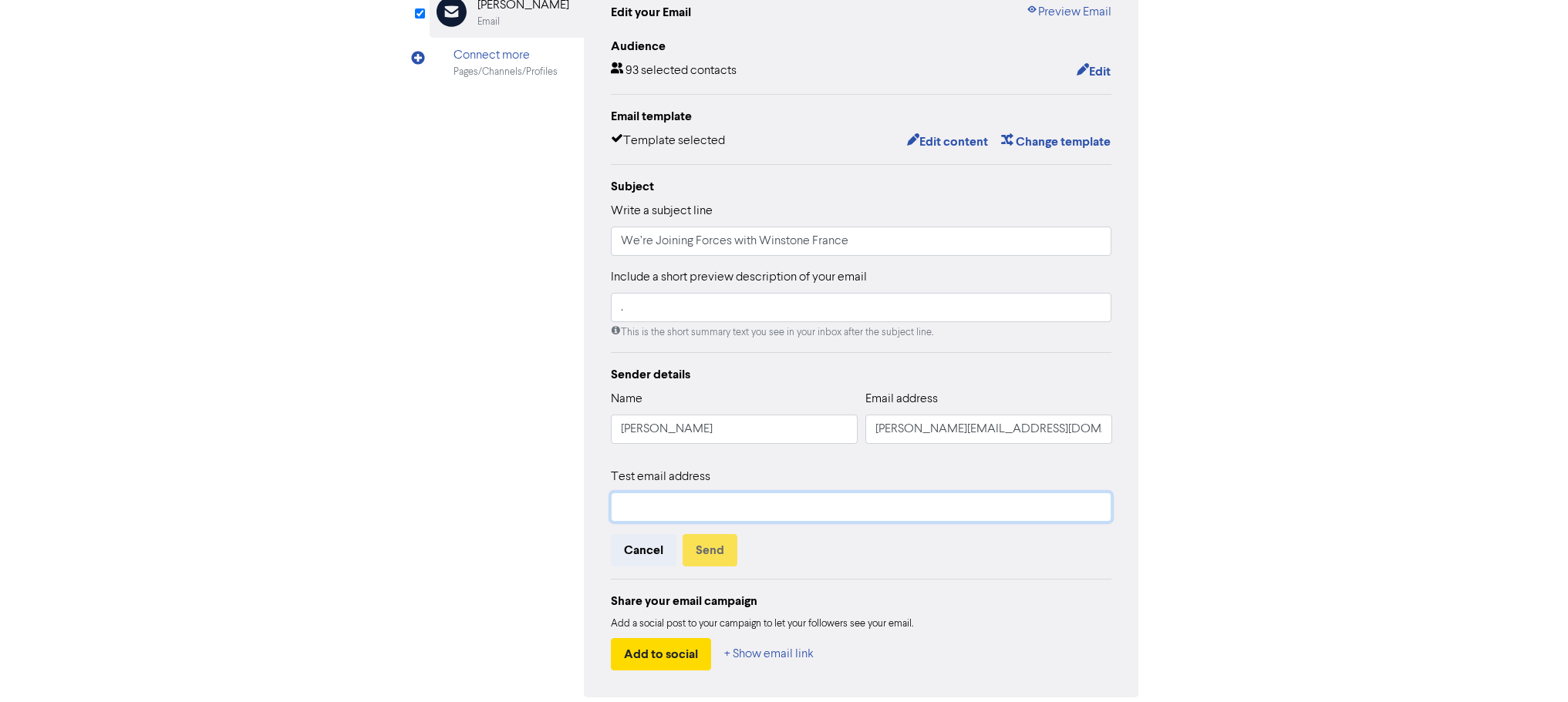
click at [712, 505] on input "text" at bounding box center [862, 507] width 501 height 29
click at [1044, 436] on input "[PERSON_NAME][EMAIL_ADDRESS][DOMAIN_NAME]" at bounding box center [989, 429] width 247 height 29
drag, startPoint x: 1028, startPoint y: 429, endPoint x: 650, endPoint y: 452, distance: 378.7
click at [697, 448] on div "Name [PERSON_NAME] Email address [PERSON_NAME][EMAIL_ADDRESS][DOMAIN_NAME]" at bounding box center [862, 423] width 501 height 66
click at [644, 513] on input "text" at bounding box center [862, 507] width 501 height 29
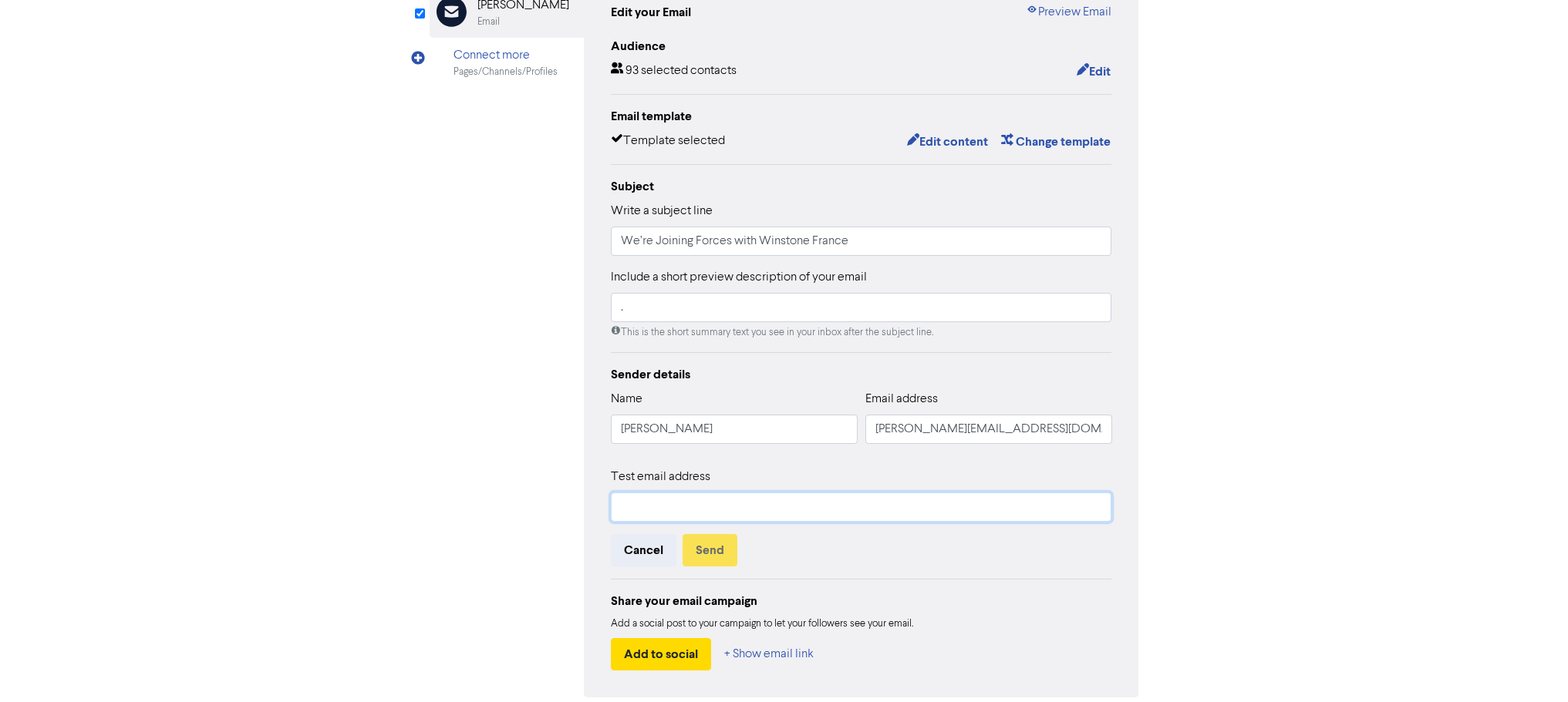
paste input "[PERSON_NAME][EMAIL_ADDRESS][DOMAIN_NAME]"
type input "[PERSON_NAME][EMAIL_ADDRESS][DOMAIN_NAME]"
click at [714, 553] on button "Send" at bounding box center [710, 550] width 55 height 33
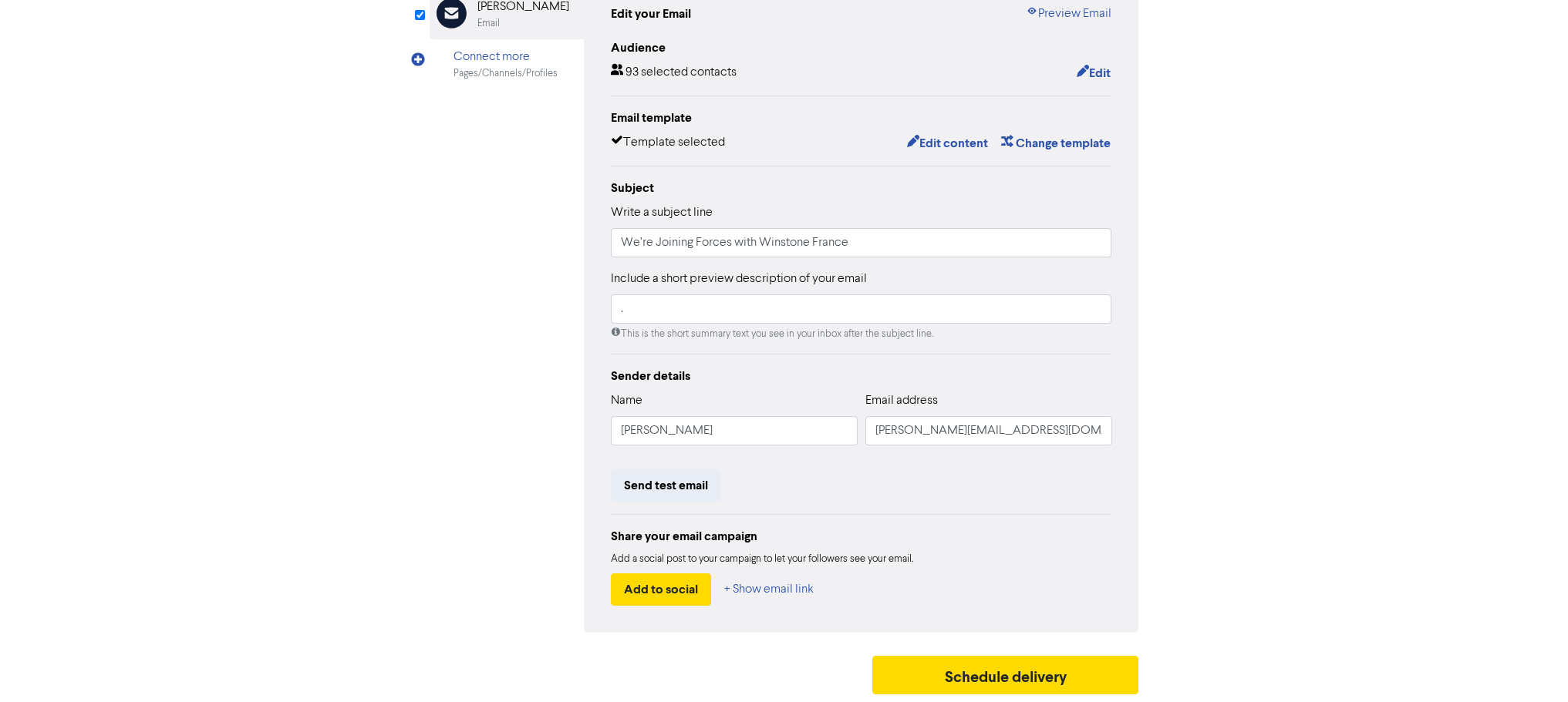
scroll to position [0, 0]
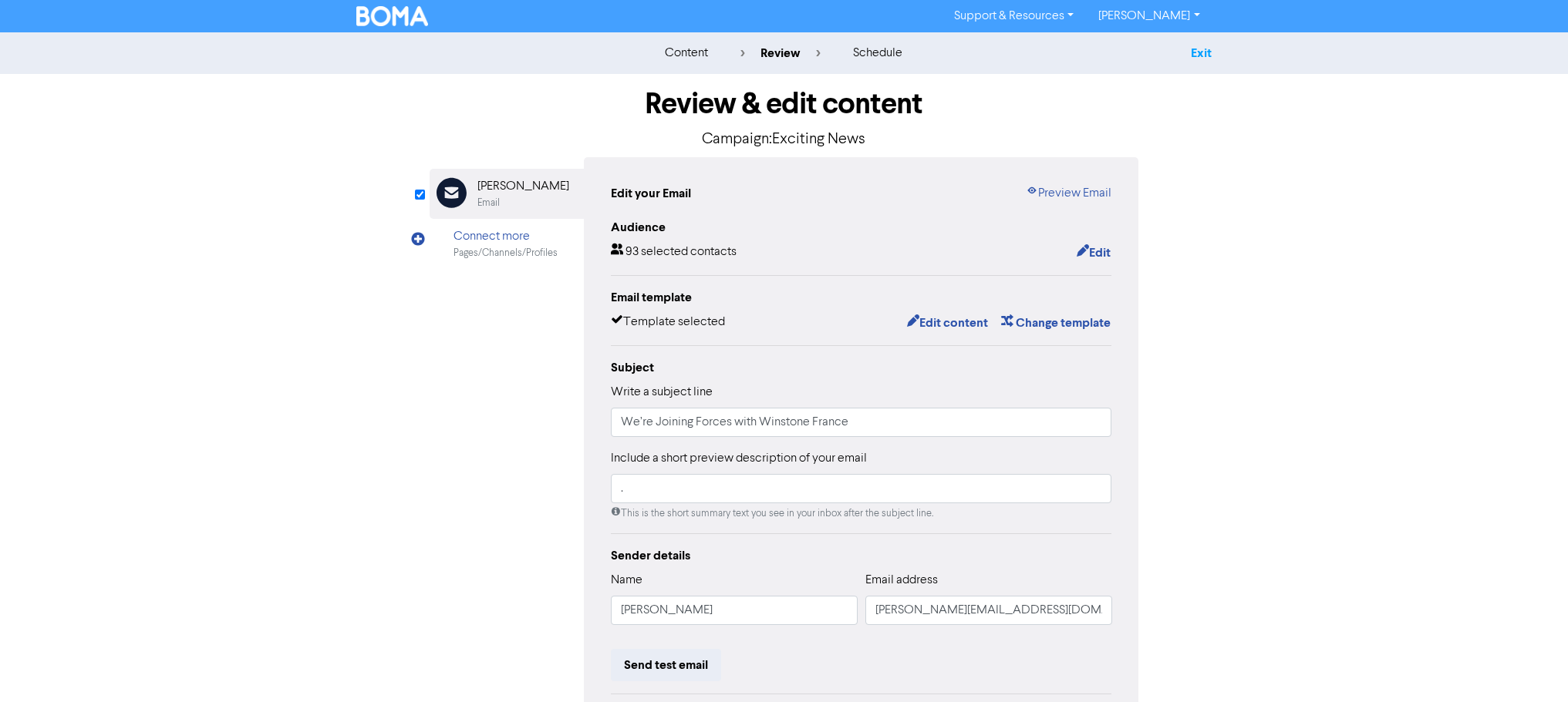
click at [1207, 55] on link "Exit" at bounding box center [1200, 53] width 20 height 16
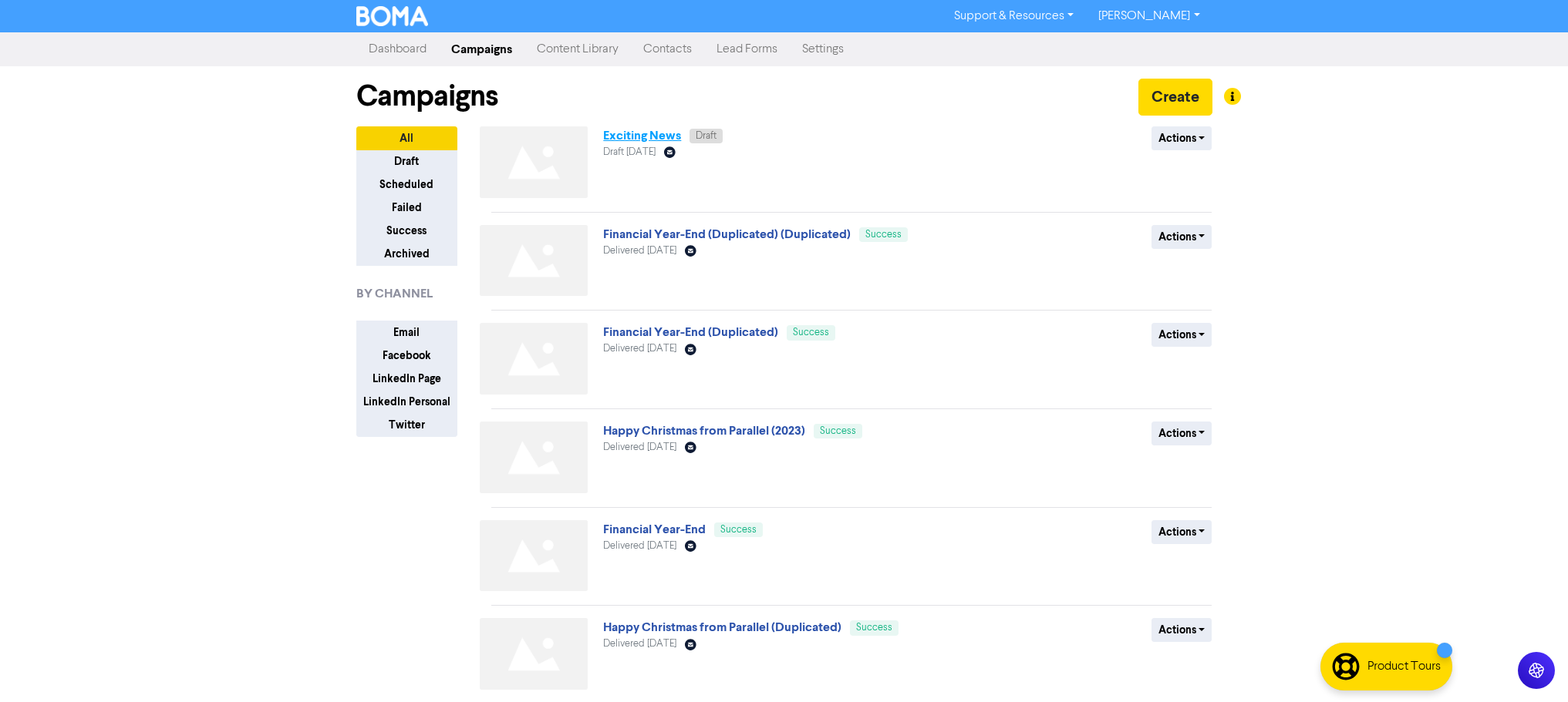
click at [631, 133] on link "Exciting News" at bounding box center [641, 136] width 78 height 16
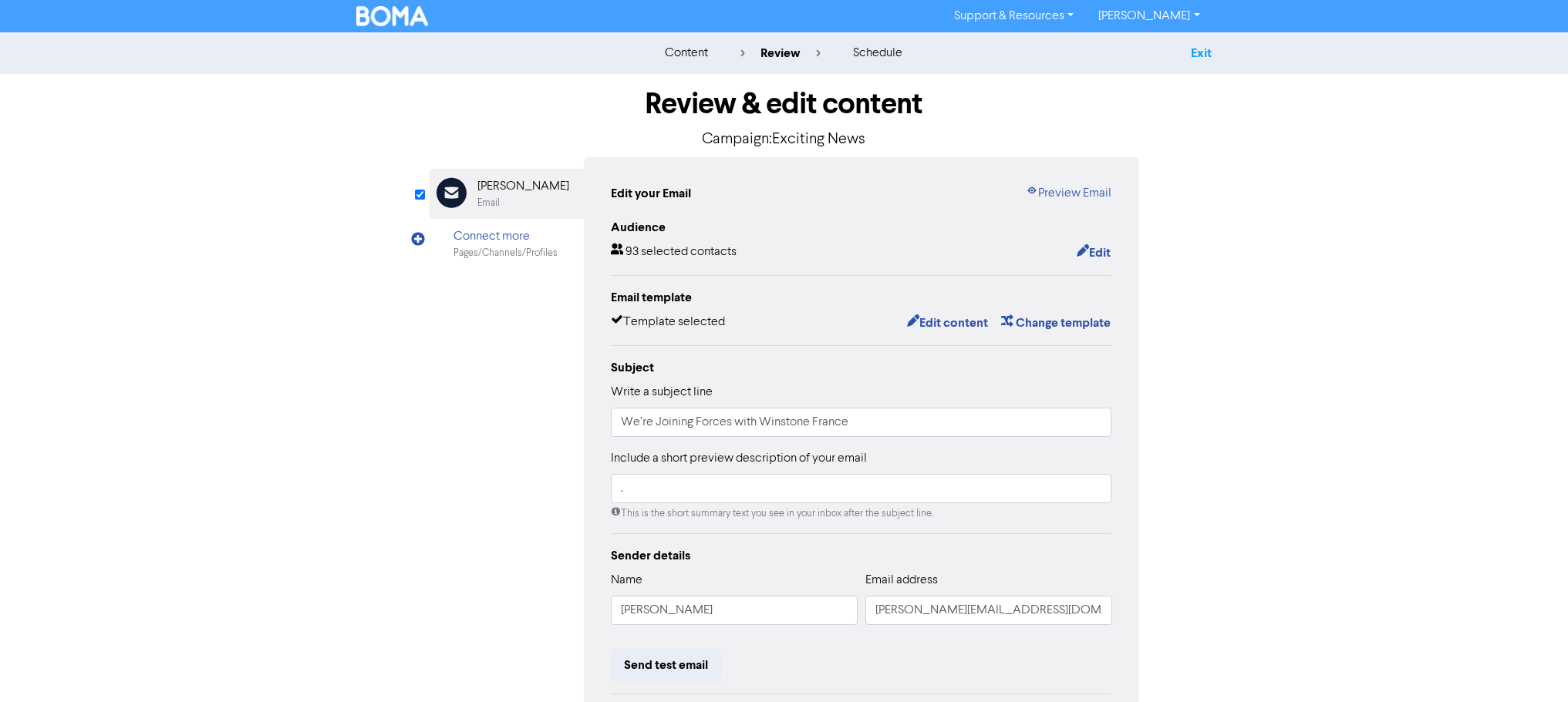
click at [1199, 53] on link "Exit" at bounding box center [1200, 53] width 20 height 16
